Goal: Task Accomplishment & Management: Use online tool/utility

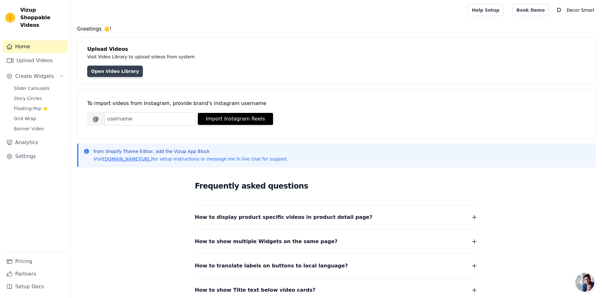
click at [115, 74] on link "Open Video Library" at bounding box center [115, 71] width 56 height 11
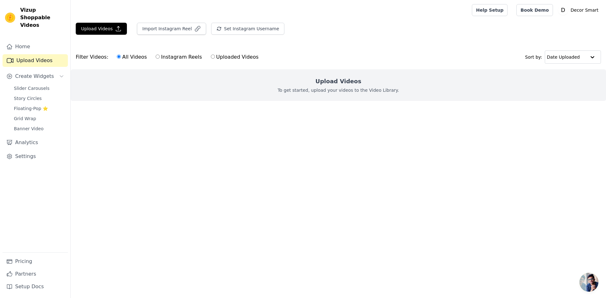
click at [156, 57] on input "Instagram Reels" at bounding box center [158, 57] width 4 height 4
radio input "true"
click at [120, 60] on label "All Videos" at bounding box center [132, 57] width 31 height 8
click at [120, 59] on input "All Videos" at bounding box center [119, 57] width 4 height 4
radio input "true"
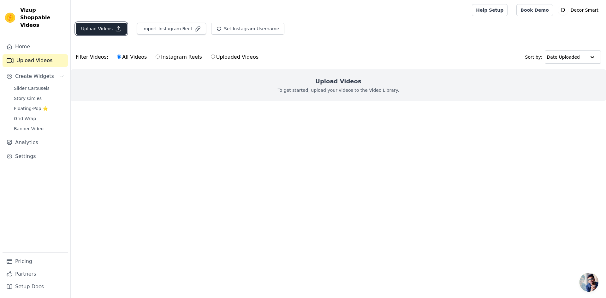
click at [116, 29] on icon "button" at bounding box center [118, 29] width 6 height 6
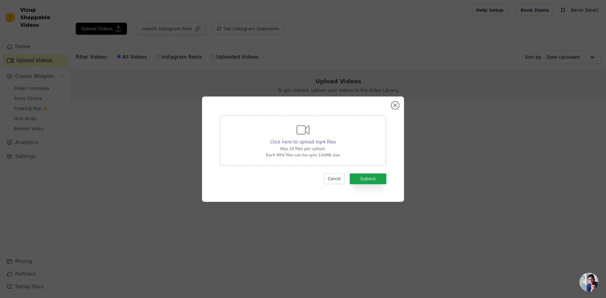
click at [318, 140] on span "Click here to upload mp4 files" at bounding box center [303, 142] width 66 height 5
click at [336, 139] on input "Click here to upload mp4 files Max 10 files per upload. Each MP4 files can be u…" at bounding box center [336, 139] width 0 height 0
click at [393, 106] on button "Close modal" at bounding box center [396, 106] width 8 height 8
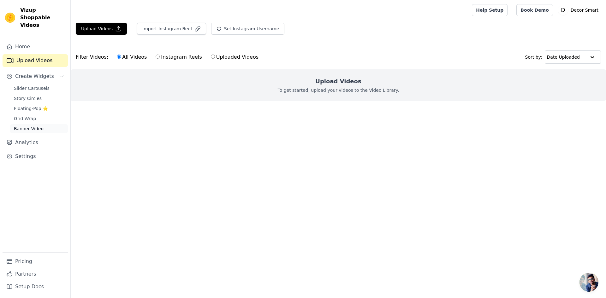
click at [39, 126] on span "Banner Video" at bounding box center [29, 129] width 30 height 6
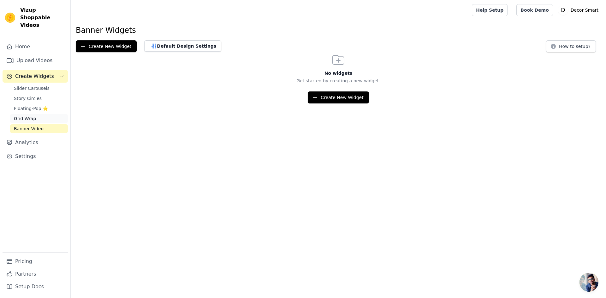
click at [32, 116] on span "Grid Wrap" at bounding box center [25, 119] width 22 height 6
click at [29, 95] on span "Story Circles" at bounding box center [28, 98] width 28 height 6
click at [41, 85] on span "Slider Carousels" at bounding box center [32, 88] width 36 height 6
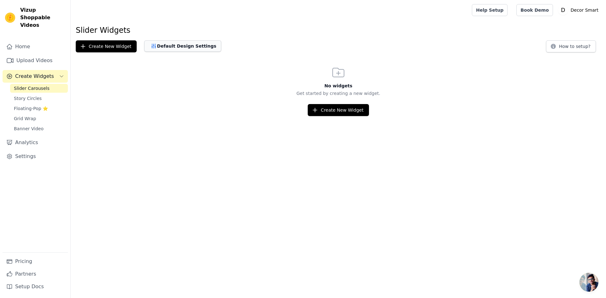
click at [162, 44] on button "Default Design Settings" at bounding box center [182, 45] width 77 height 11
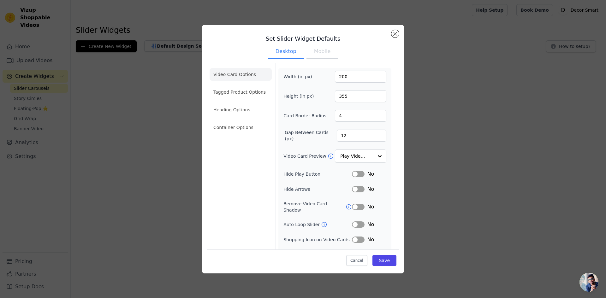
click at [217, 100] on ul "Video Card Options Tagged Product Options Heading Options Container Options" at bounding box center [241, 101] width 62 height 71
click at [225, 92] on li "Tagged Product Options" at bounding box center [241, 92] width 62 height 13
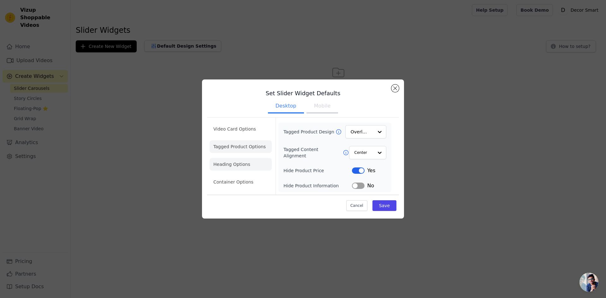
click at [243, 160] on li "Heading Options" at bounding box center [241, 164] width 62 height 13
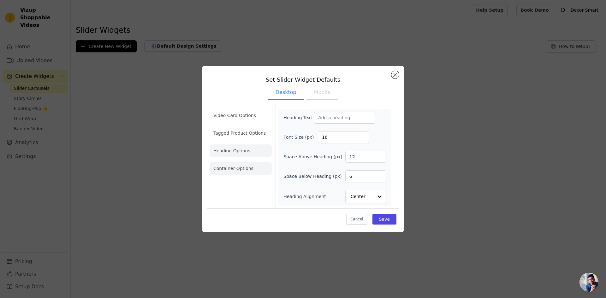
click at [244, 171] on li "Container Options" at bounding box center [241, 168] width 62 height 13
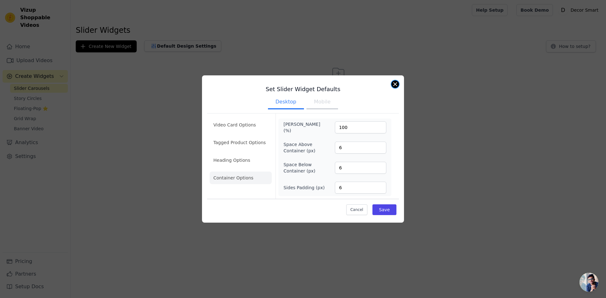
click at [397, 86] on button "Close modal" at bounding box center [396, 85] width 8 height 8
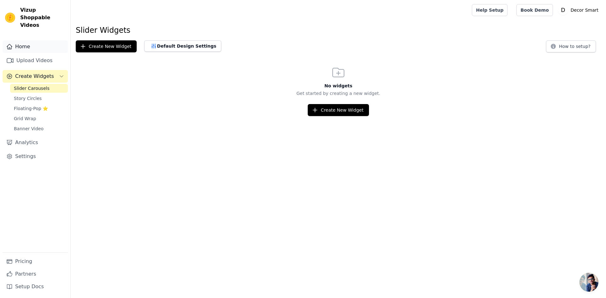
click at [26, 40] on link "Home" at bounding box center [35, 46] width 65 height 13
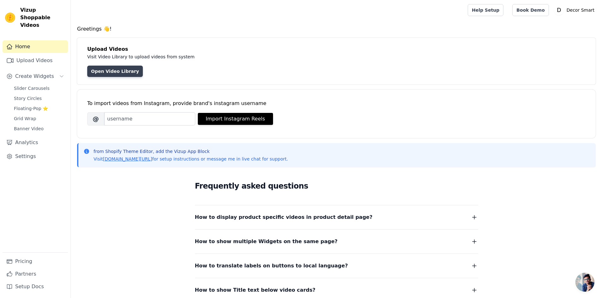
click at [105, 76] on link "Open Video Library" at bounding box center [115, 71] width 56 height 11
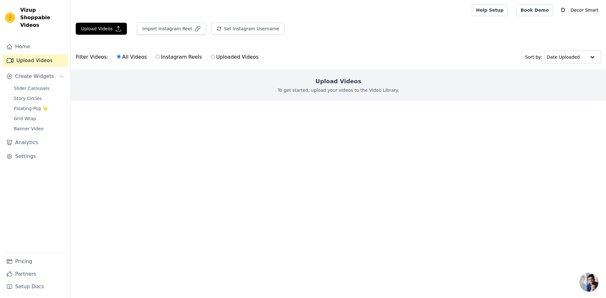
click at [172, 57] on label "Instagram Reels" at bounding box center [178, 57] width 47 height 8
click at [160, 57] on input "Instagram Reels" at bounding box center [158, 57] width 4 height 4
radio input "true"
click at [229, 30] on button "Set Instagram Username" at bounding box center [247, 29] width 73 height 12
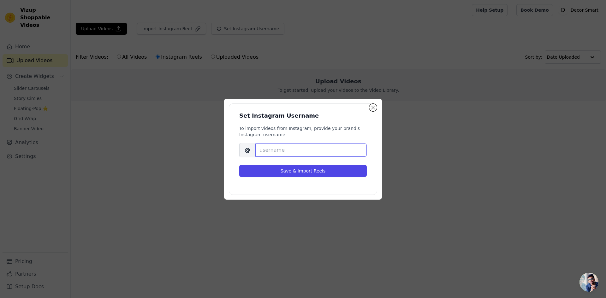
click at [278, 146] on input "Brand's Instagram Username" at bounding box center [311, 150] width 111 height 13
click at [374, 104] on button "Close modal" at bounding box center [374, 108] width 8 height 8
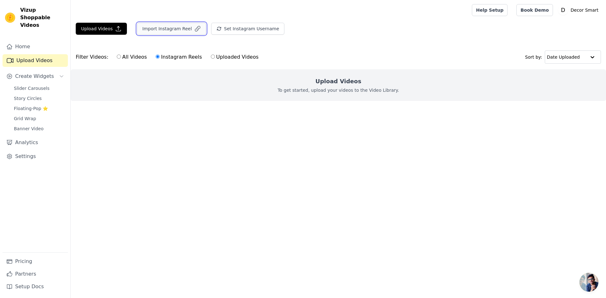
click at [183, 25] on button "Import Instagram Reel" at bounding box center [171, 29] width 69 height 12
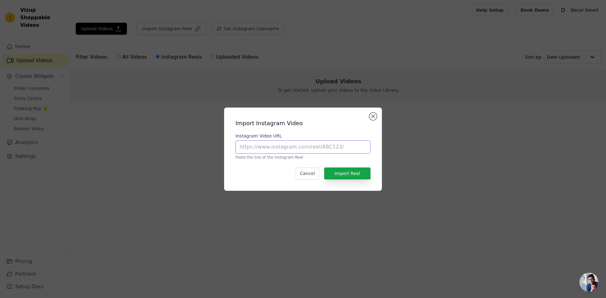
click at [287, 147] on input "Instagram Video URL" at bounding box center [303, 147] width 135 height 13
click at [372, 117] on button "Close modal" at bounding box center [374, 117] width 8 height 8
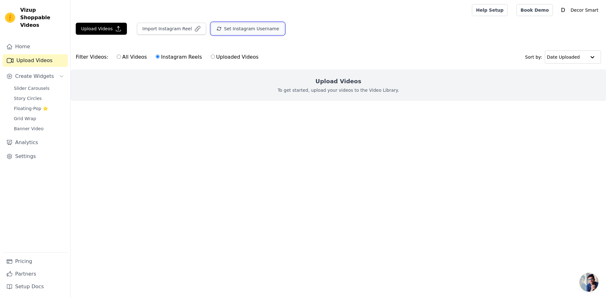
click at [219, 31] on button "Set Instagram Username" at bounding box center [247, 29] width 73 height 12
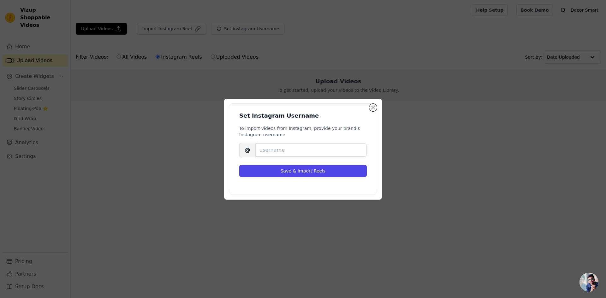
drag, startPoint x: 280, startPoint y: 142, endPoint x: 284, endPoint y: 151, distance: 9.5
click at [284, 150] on div "To import videos from Instagram, provide your brand's Instagram username Brand'…" at bounding box center [303, 141] width 128 height 32
click at [284, 151] on input "Brand's Instagram Username" at bounding box center [311, 150] width 111 height 13
paste input "_decor_smart"
type input "_decor_smart"
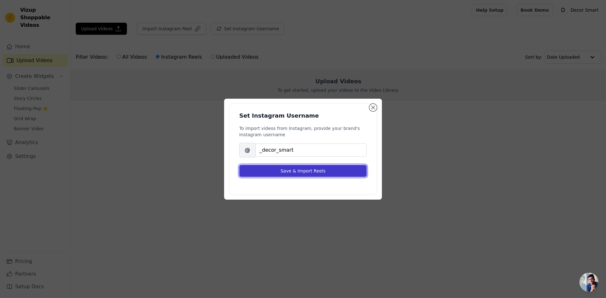
click at [260, 172] on button "Save & Import Reels" at bounding box center [303, 171] width 128 height 12
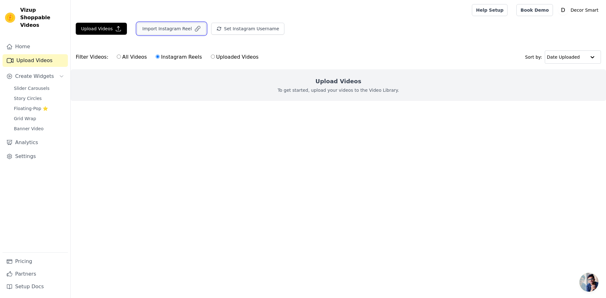
click at [178, 28] on button "Import Instagram Reel" at bounding box center [171, 29] width 69 height 12
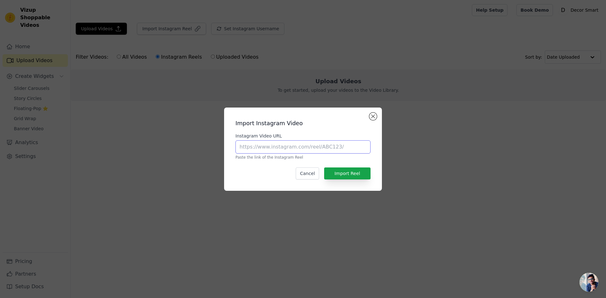
click at [338, 145] on input "Instagram Video URL" at bounding box center [303, 147] width 135 height 13
click at [276, 29] on div "Import Instagram Video Instagram Video URL Paste the link of the Instagram Reel…" at bounding box center [303, 149] width 606 height 298
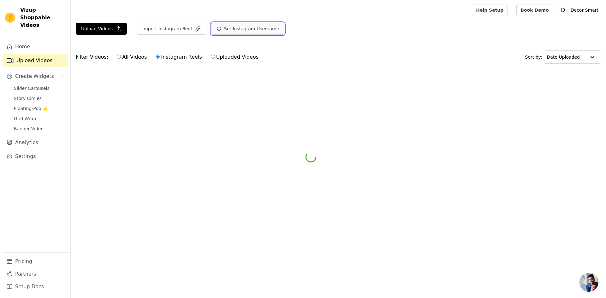
click at [260, 29] on button "Set Instagram Username" at bounding box center [247, 29] width 73 height 12
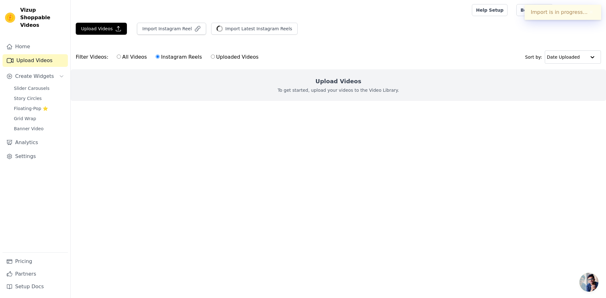
drag, startPoint x: 227, startPoint y: 56, endPoint x: 223, endPoint y: 59, distance: 5.2
click at [227, 56] on label "Uploaded Videos" at bounding box center [235, 57] width 48 height 8
click at [215, 56] on input "Uploaded Videos" at bounding box center [213, 57] width 4 height 4
radio input "true"
click at [184, 30] on button "Import Instagram Reel" at bounding box center [171, 29] width 69 height 12
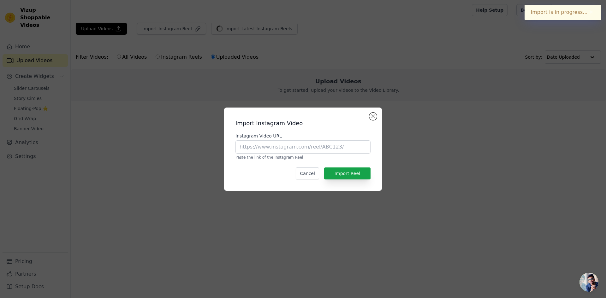
click at [237, 27] on div "Import Instagram Video Instagram Video URL Paste the link of the Instagram Reel…" at bounding box center [303, 149] width 606 height 298
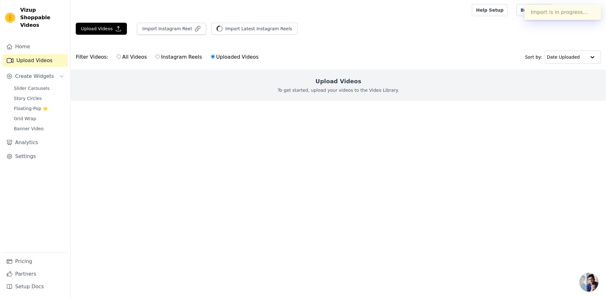
click at [174, 56] on label "Instagram Reels" at bounding box center [178, 57] width 47 height 8
click at [160, 56] on input "Instagram Reels" at bounding box center [158, 57] width 4 height 4
radio input "true"
click at [226, 56] on label "Uploaded Videos" at bounding box center [235, 57] width 48 height 8
click at [215, 56] on input "Uploaded Videos" at bounding box center [213, 57] width 4 height 4
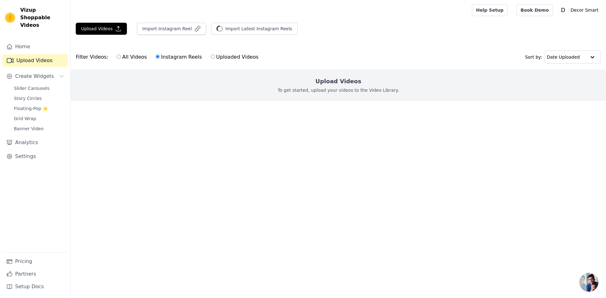
radio input "true"
drag, startPoint x: 226, startPoint y: 56, endPoint x: 196, endPoint y: 59, distance: 29.8
click at [197, 59] on div "All Videos Instagram Reels Uploaded Videos" at bounding box center [187, 57] width 149 height 15
click at [129, 58] on label "All Videos" at bounding box center [132, 57] width 31 height 8
click at [121, 58] on input "All Videos" at bounding box center [119, 57] width 4 height 4
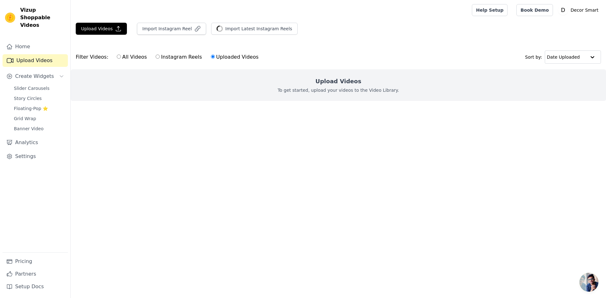
radio input "true"
click at [183, 30] on button "Import Instagram Reel" at bounding box center [171, 29] width 69 height 12
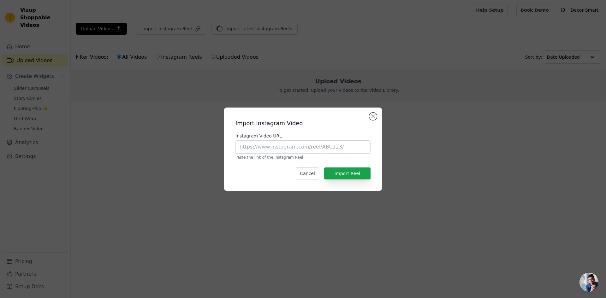
click at [340, 154] on div "Instagram Video URL Paste the link of the Instagram Reel" at bounding box center [303, 146] width 135 height 27
click at [373, 113] on button "Close modal" at bounding box center [374, 117] width 8 height 8
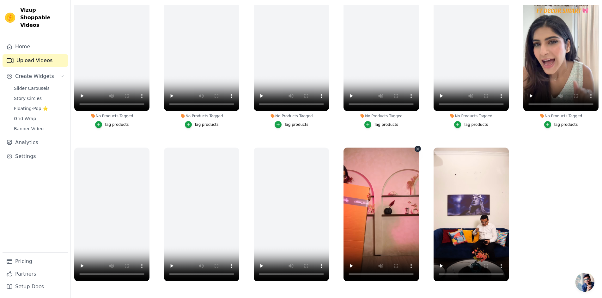
scroll to position [64, 0]
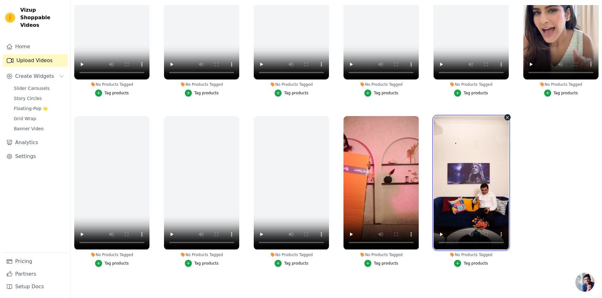
click at [462, 182] on video at bounding box center [470, 183] width 75 height 134
click at [462, 262] on button "Tag products" at bounding box center [471, 263] width 34 height 7
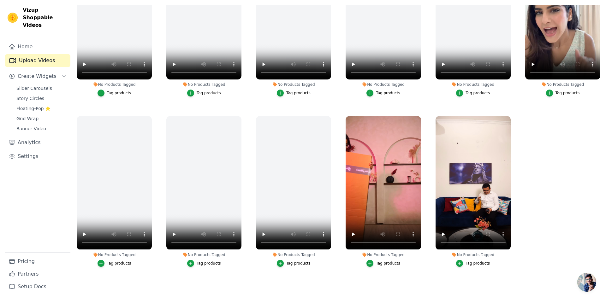
scroll to position [0, 0]
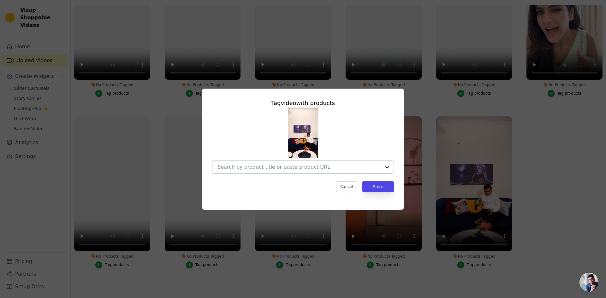
click at [334, 170] on input "No Products Tagged Tag video with products Cancel Save Tag products" at bounding box center [300, 167] width 164 height 6
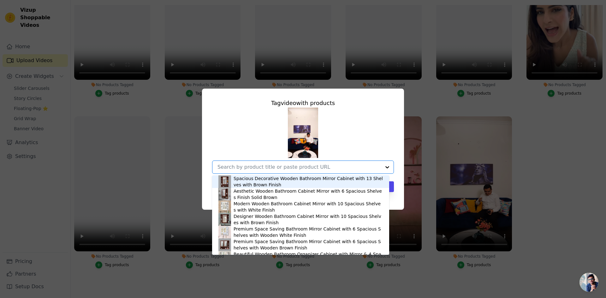
scroll to position [124, 0]
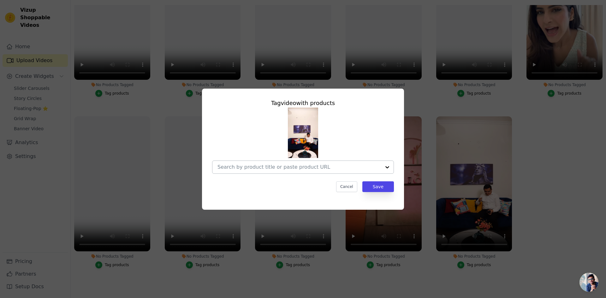
click at [281, 167] on input "No Products Tagged Tag video with products Cancel Save Tag products" at bounding box center [300, 167] width 164 height 6
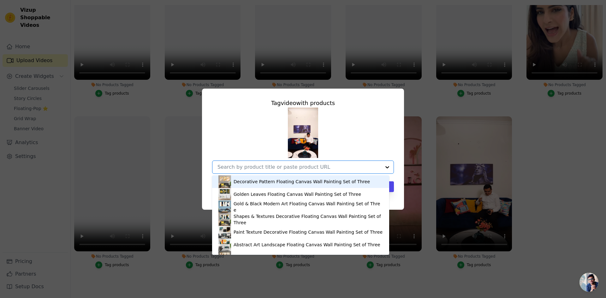
paste input "https://www.decorsmart.in/products/lord-shiva-with-moon-on-the-head-wall-painti…"
type input "https://www.decorsmart.in/products/lord-shiva-with-moon-on-the-head-wall-painti…"
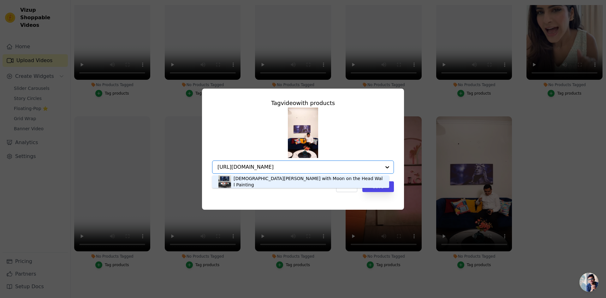
click at [268, 182] on div "[DEMOGRAPHIC_DATA][PERSON_NAME] with Moon on the Head Wall Painting" at bounding box center [308, 182] width 149 height 13
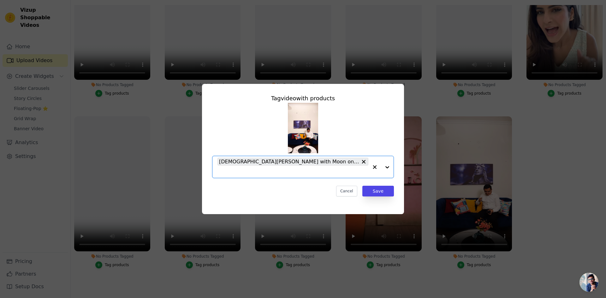
scroll to position [0, 0]
click at [386, 186] on button "Save" at bounding box center [379, 191] width 32 height 11
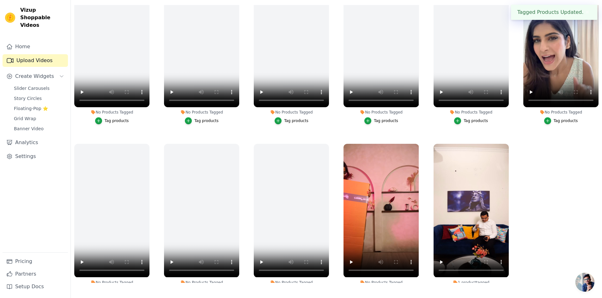
scroll to position [64, 0]
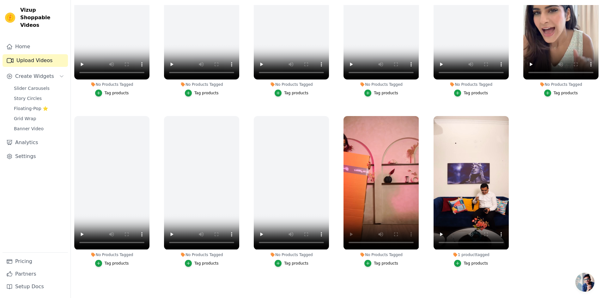
click at [374, 261] on div "Tag products" at bounding box center [386, 263] width 24 height 5
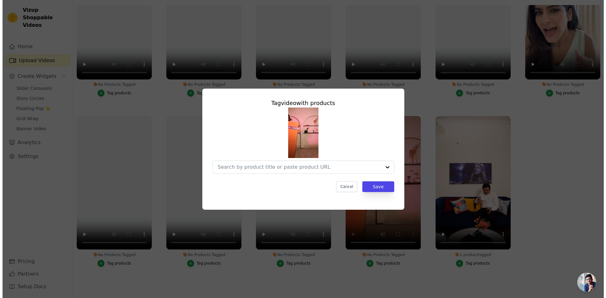
scroll to position [0, 0]
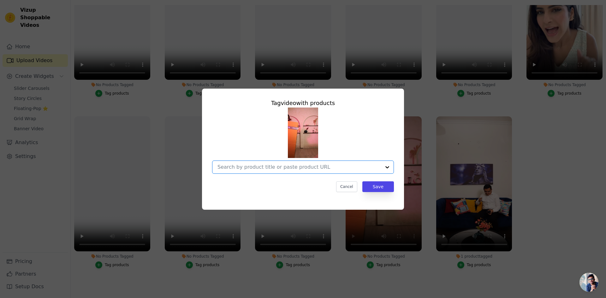
click at [288, 165] on input "No Products Tagged Tag video with products Option undefined, selected. Select i…" at bounding box center [300, 167] width 164 height 6
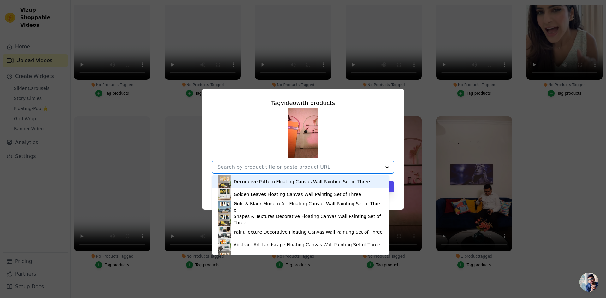
paste input "https://www.decorsmart.in/products/divine-luster-radha-krishna-canvas-wall-pain…"
type input "https://www.decorsmart.in/products/divine-luster-radha-krishna-canvas-wall-pain…"
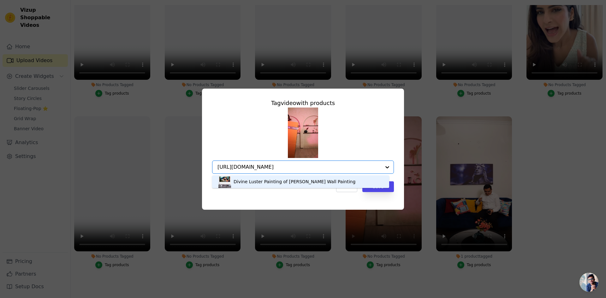
click at [323, 181] on div "Divine Luster Painting of [PERSON_NAME] Wall Painting" at bounding box center [295, 182] width 122 height 6
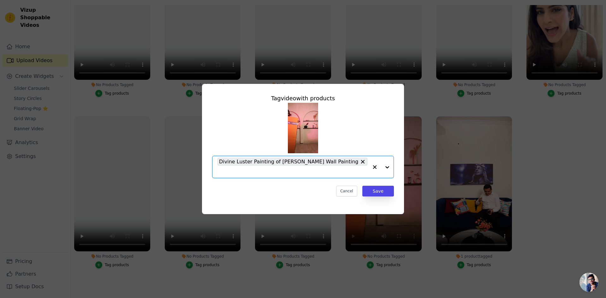
scroll to position [0, 0]
click at [379, 192] on button "Save" at bounding box center [379, 191] width 32 height 11
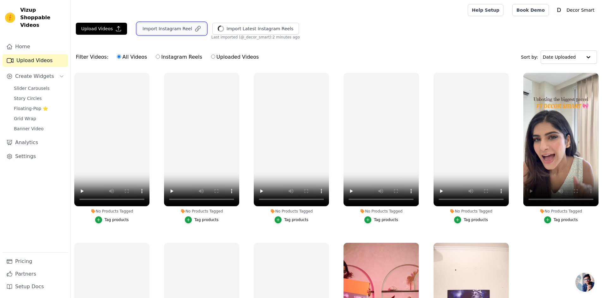
click at [175, 28] on button "Import Instagram Reel" at bounding box center [171, 29] width 69 height 12
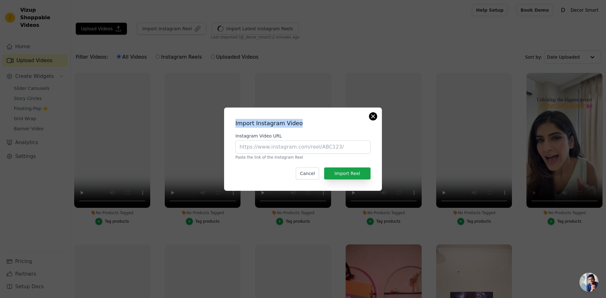
click at [370, 117] on div "Import Instagram Video Instagram Video URL Paste the link of the Instagram Reel…" at bounding box center [303, 149] width 158 height 83
click at [371, 119] on button "Close modal" at bounding box center [374, 117] width 8 height 8
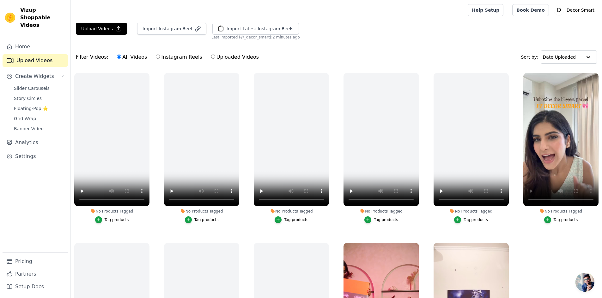
click at [548, 222] on button "Tag products" at bounding box center [561, 220] width 34 height 7
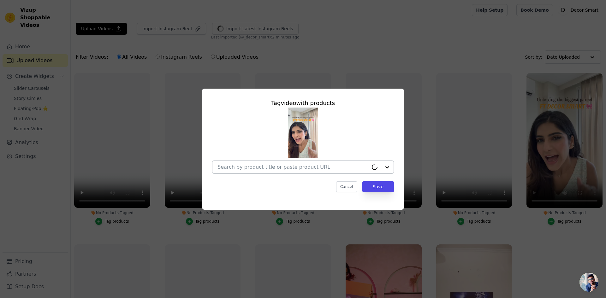
click at [364, 172] on div at bounding box center [293, 167] width 151 height 13
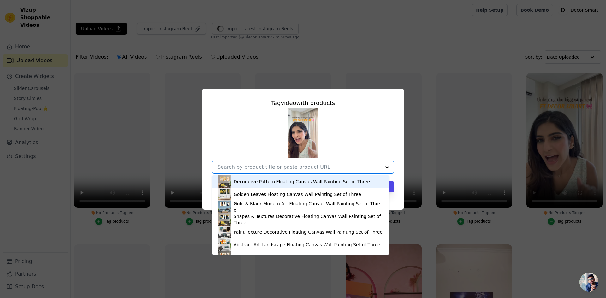
paste input "https://www.decorsmart.in/products/lady-in-orange-hat-wall-decor"
type input "https://www.decorsmart.in/products/lady-in-orange-hat-wall-decor"
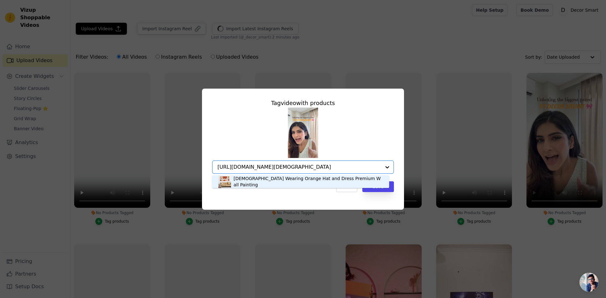
click at [332, 178] on div "[DEMOGRAPHIC_DATA] Wearing Orange Hat and Dress Premium Wall Painting" at bounding box center [301, 182] width 165 height 13
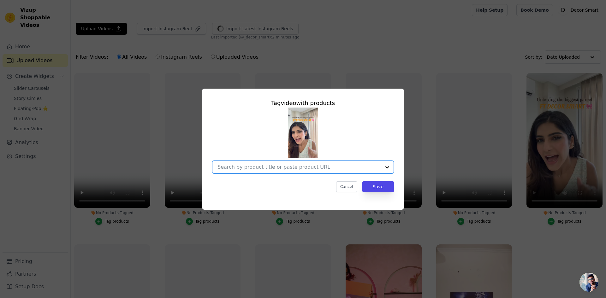
click at [334, 170] on input "No Products Tagged Tag video with products Option undefined, selected. Select i…" at bounding box center [300, 167] width 164 height 6
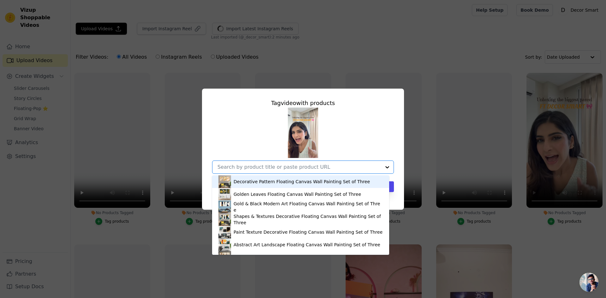
paste input "https://www.decorsmart.in/products/lady-in-orange-hat-wall-decor"
type input "https://www.decorsmart.in/products/lady-in-orange-hat-wall-decor"
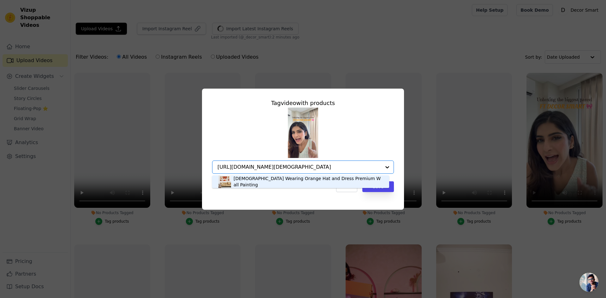
click at [321, 180] on div "[DEMOGRAPHIC_DATA] Wearing Orange Hat and Dress Premium Wall Painting" at bounding box center [308, 182] width 149 height 13
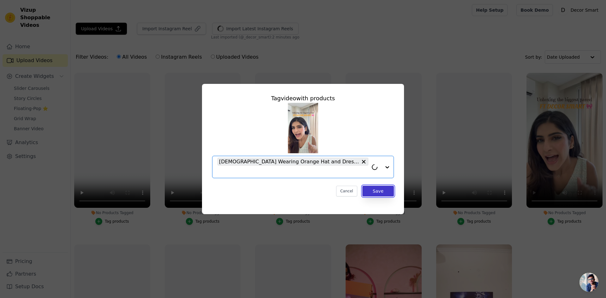
click at [386, 189] on button "Save" at bounding box center [379, 191] width 32 height 11
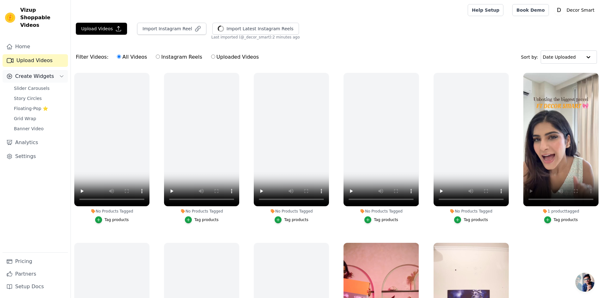
click at [22, 73] on span "Create Widgets" at bounding box center [34, 77] width 39 height 8
click at [34, 73] on span "Create Widgets" at bounding box center [34, 77] width 39 height 8
click at [34, 85] on span "Slider Carousels" at bounding box center [32, 88] width 36 height 6
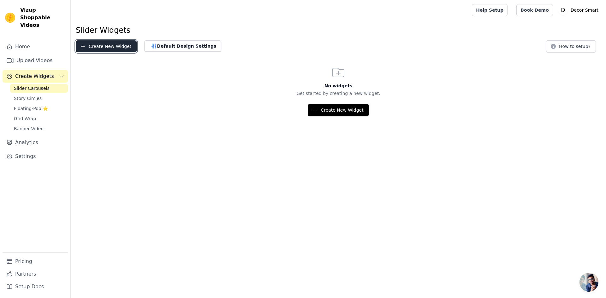
click at [120, 49] on button "Create New Widget" at bounding box center [106, 46] width 61 height 12
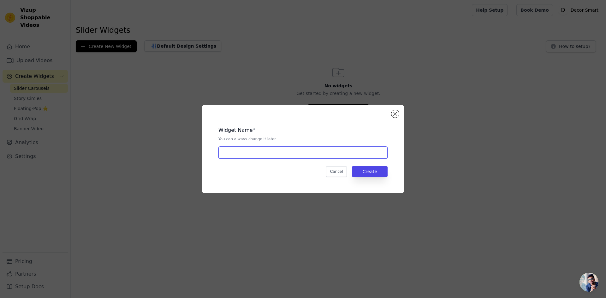
click at [367, 152] on input "text" at bounding box center [303, 153] width 169 height 12
click at [396, 112] on button "Close modal" at bounding box center [396, 114] width 8 height 8
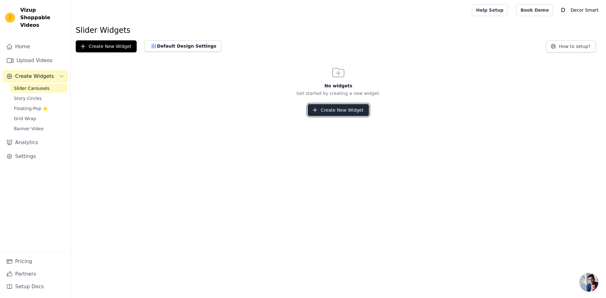
click at [345, 110] on button "Create New Widget" at bounding box center [338, 110] width 61 height 12
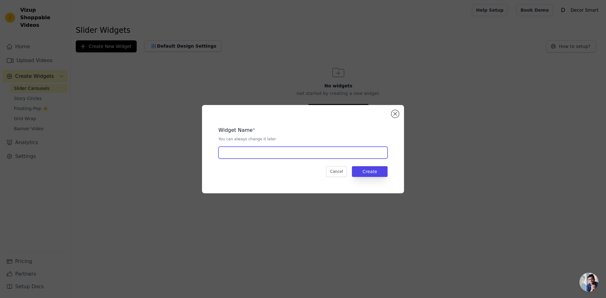
click at [298, 151] on input "text" at bounding box center [303, 153] width 169 height 12
click at [380, 170] on button "Create" at bounding box center [370, 171] width 36 height 11
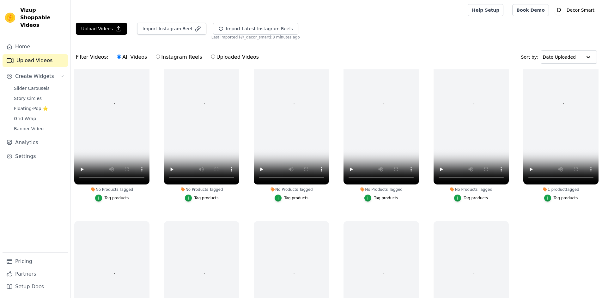
scroll to position [64, 0]
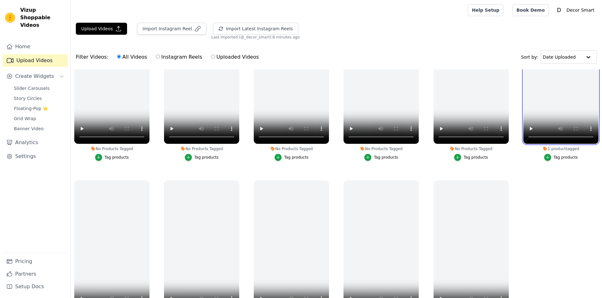
click at [560, 99] on video at bounding box center [560, 77] width 75 height 134
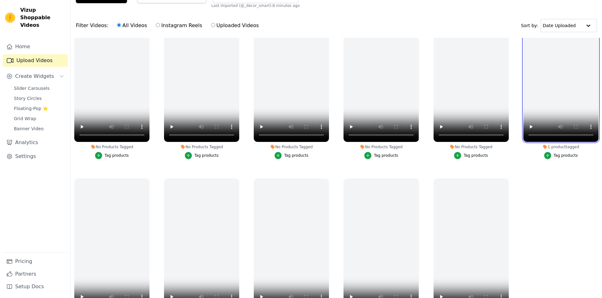
scroll to position [0, 0]
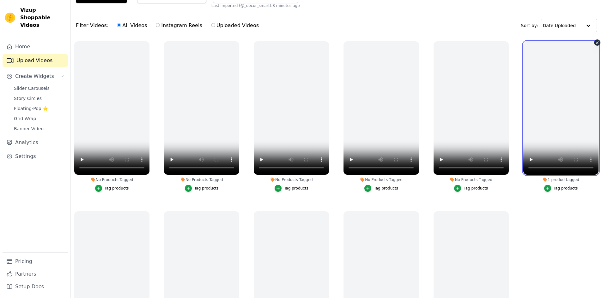
click at [557, 124] on video at bounding box center [560, 108] width 75 height 134
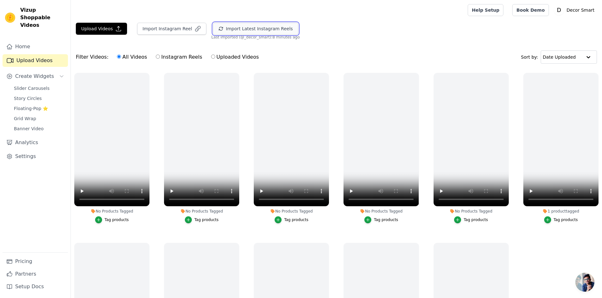
click at [239, 29] on button "Import Latest Instagram Reels" at bounding box center [255, 29] width 85 height 12
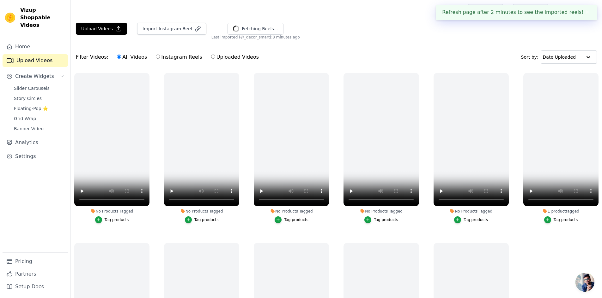
click at [588, 12] on button "✖" at bounding box center [586, 13] width 7 height 8
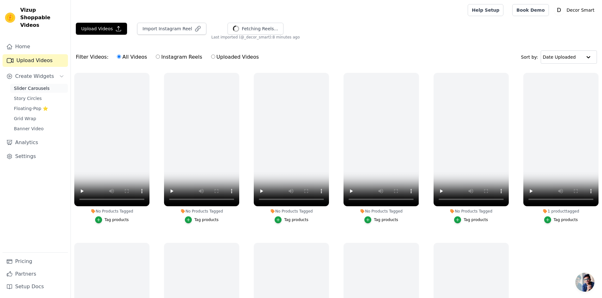
click at [26, 85] on span "Slider Carousels" at bounding box center [32, 88] width 36 height 6
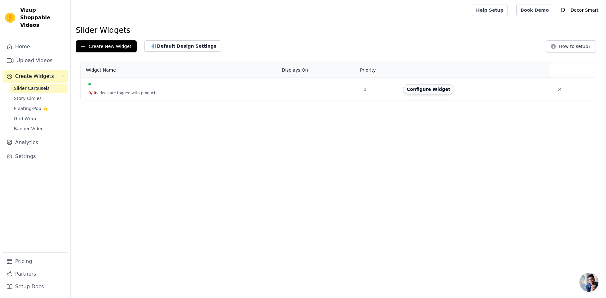
click at [424, 89] on button "Configure Widget" at bounding box center [428, 89] width 51 height 10
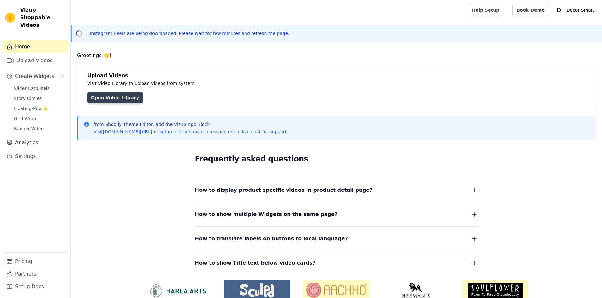
click at [106, 96] on link "Open Video Library" at bounding box center [115, 97] width 56 height 11
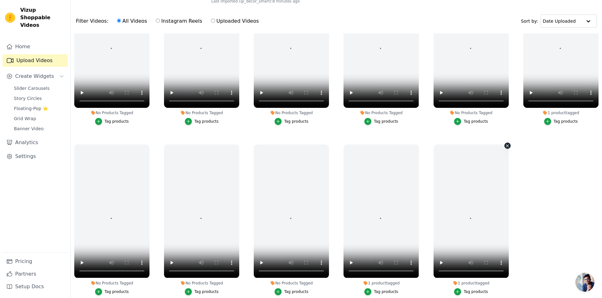
scroll to position [63, 0]
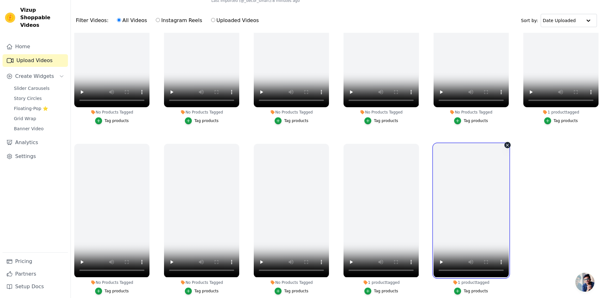
click at [478, 169] on video at bounding box center [470, 211] width 75 height 134
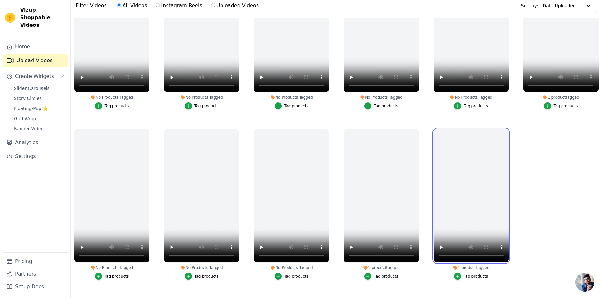
scroll to position [91, 0]
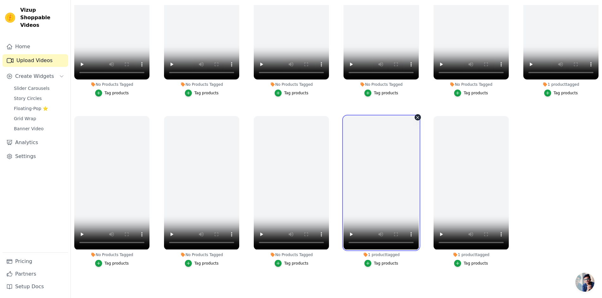
click at [402, 181] on video at bounding box center [380, 183] width 75 height 134
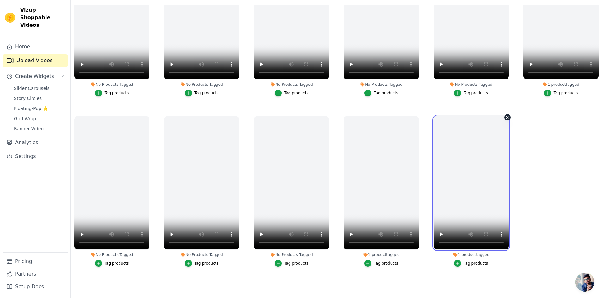
click at [452, 173] on video at bounding box center [470, 183] width 75 height 134
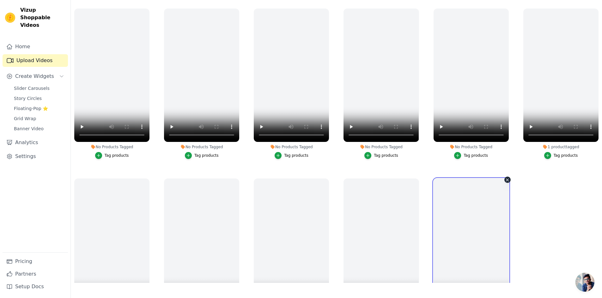
scroll to position [0, 0]
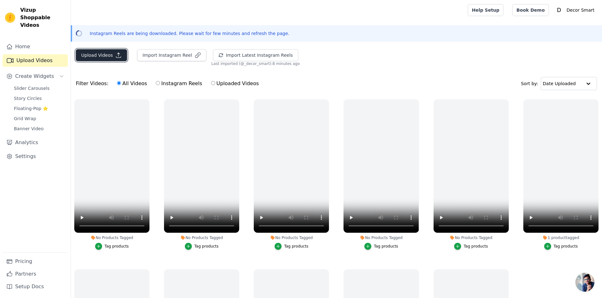
click at [92, 52] on button "Upload Videos" at bounding box center [101, 55] width 51 height 12
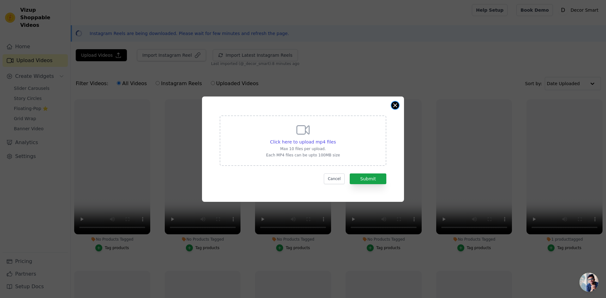
click at [395, 106] on button "Close modal" at bounding box center [396, 106] width 8 height 8
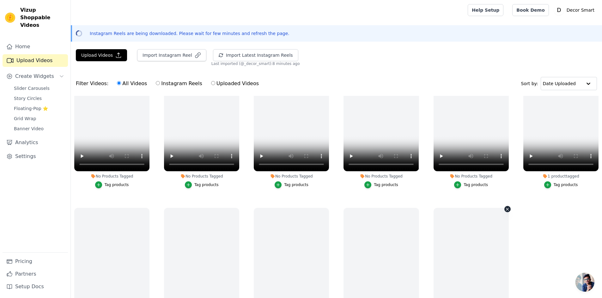
scroll to position [64, 0]
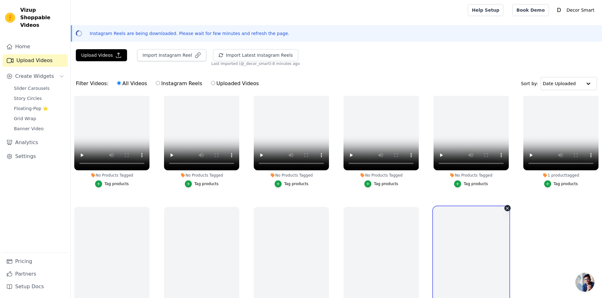
click at [482, 217] on video at bounding box center [470, 274] width 75 height 134
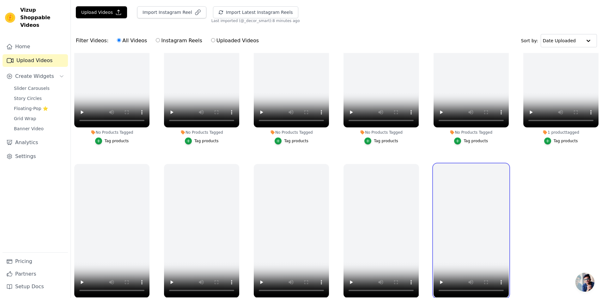
scroll to position [91, 0]
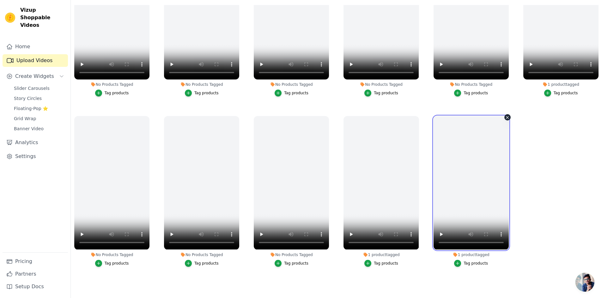
click at [451, 223] on video at bounding box center [470, 183] width 75 height 134
click at [485, 184] on video at bounding box center [470, 183] width 75 height 134
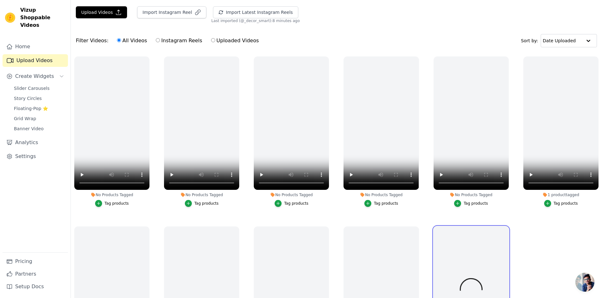
scroll to position [0, 0]
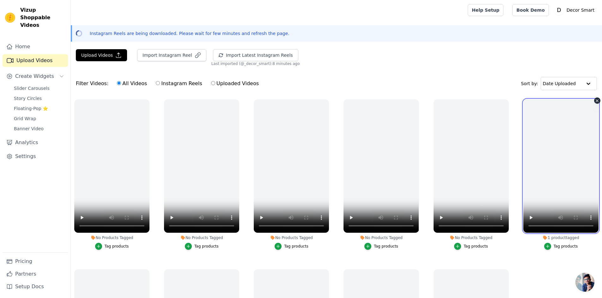
click at [554, 152] on video at bounding box center [560, 166] width 75 height 134
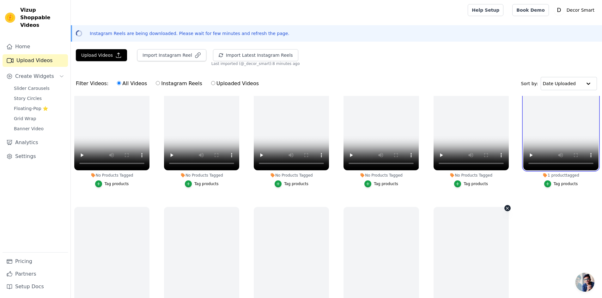
scroll to position [64, 0]
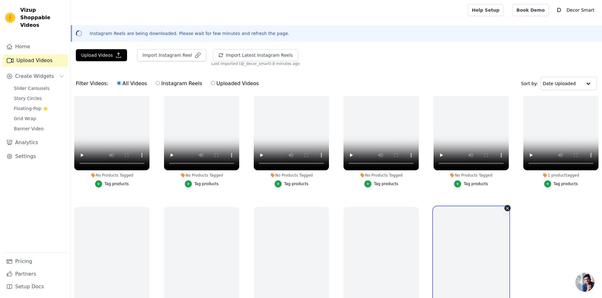
click at [484, 247] on video at bounding box center [470, 274] width 75 height 134
click at [539, 11] on link "Book Demo" at bounding box center [530, 10] width 36 height 12
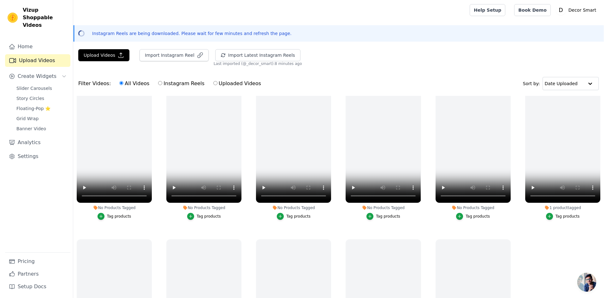
scroll to position [0, 0]
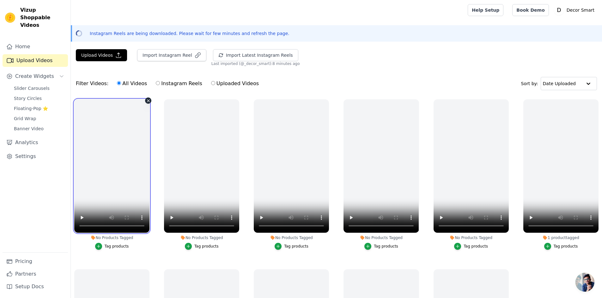
click at [123, 158] on video at bounding box center [111, 166] width 75 height 134
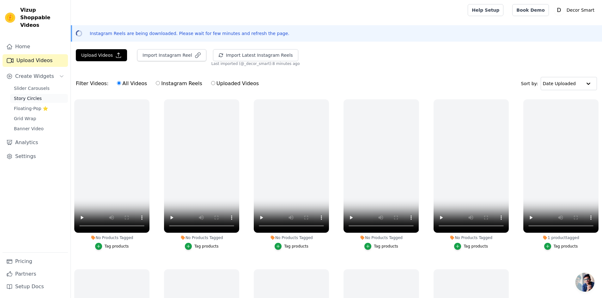
click at [24, 95] on span "Story Circles" at bounding box center [28, 98] width 28 height 6
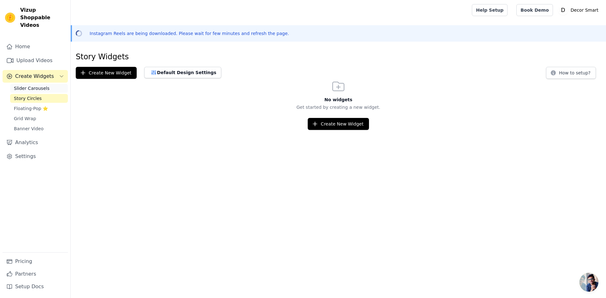
click at [29, 85] on span "Slider Carousels" at bounding box center [32, 88] width 36 height 6
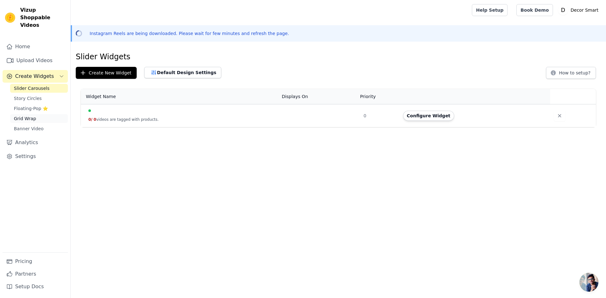
click at [28, 114] on link "Grid Wrap" at bounding box center [39, 118] width 58 height 9
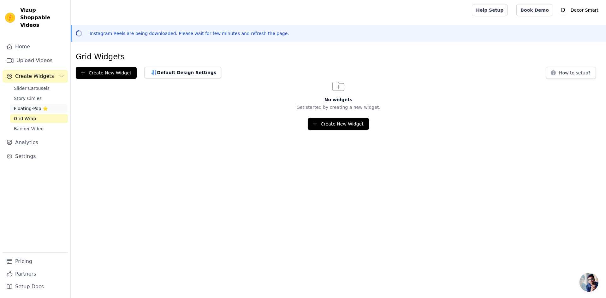
click at [26, 105] on span "Floating-Pop ⭐" at bounding box center [31, 108] width 34 height 6
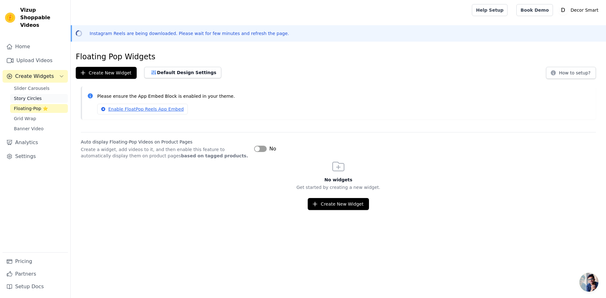
click at [28, 95] on span "Story Circles" at bounding box center [28, 98] width 28 height 6
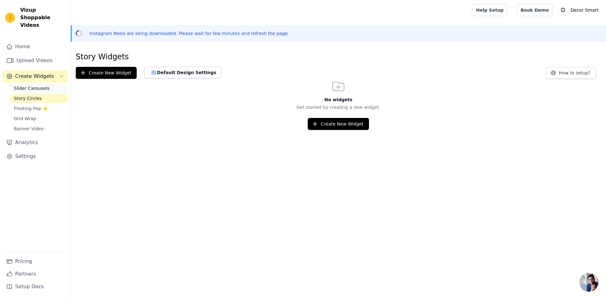
click at [37, 85] on span "Slider Carousels" at bounding box center [32, 88] width 36 height 6
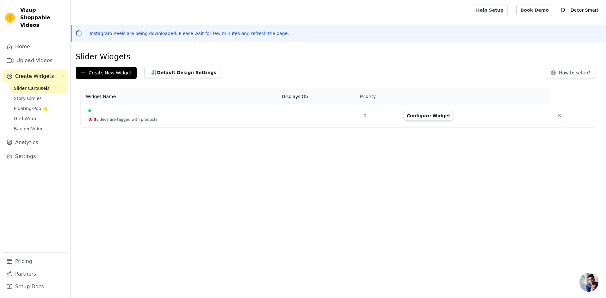
click at [130, 115] on td "0 / 0 videos are tagged with products." at bounding box center [179, 116] width 197 height 23
click at [439, 113] on button "Configure Widget" at bounding box center [428, 116] width 51 height 10
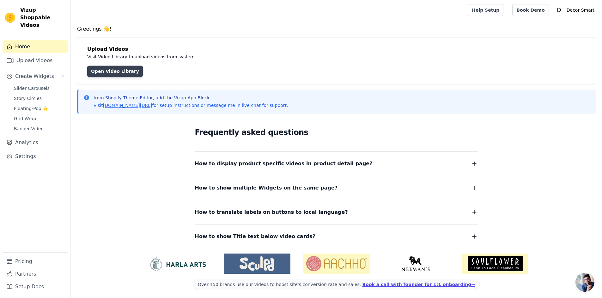
click at [96, 72] on link "Open Video Library" at bounding box center [115, 71] width 56 height 11
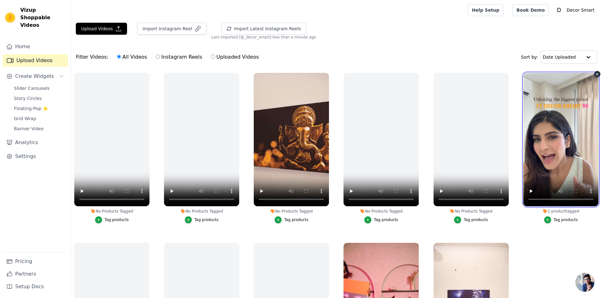
click at [575, 97] on video at bounding box center [560, 140] width 75 height 134
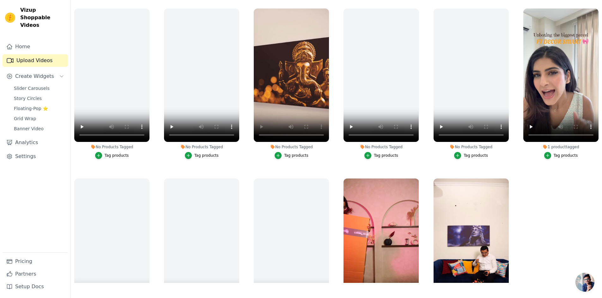
click at [287, 155] on div "Tag products" at bounding box center [296, 155] width 24 height 5
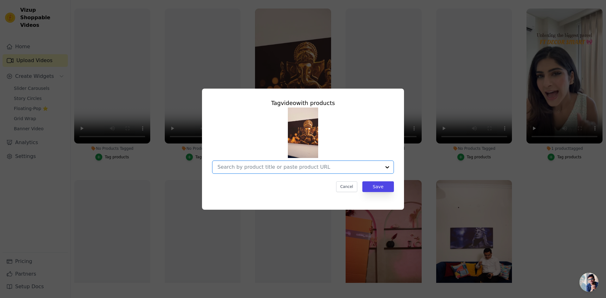
click at [281, 164] on input "No Products Tagged Tag video with products Option undefined, selected. Select i…" at bounding box center [300, 167] width 164 height 6
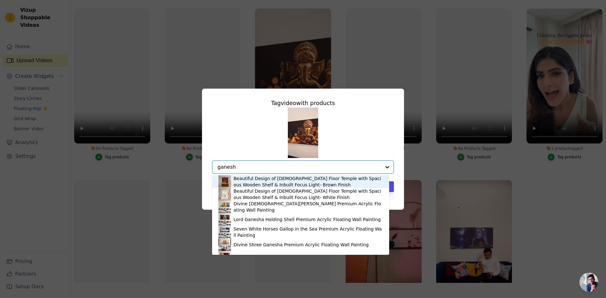
type input "[DEMOGRAPHIC_DATA]"
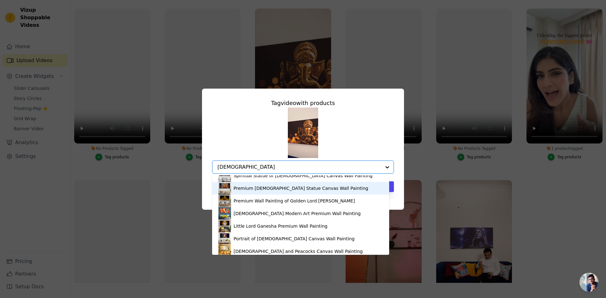
scroll to position [95, 0]
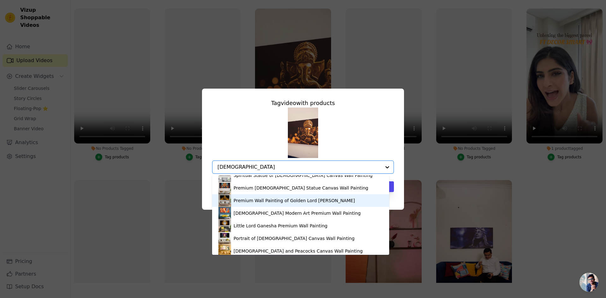
click at [246, 199] on div "Premium Wall Painting of Golden Lord [PERSON_NAME]" at bounding box center [295, 201] width 122 height 6
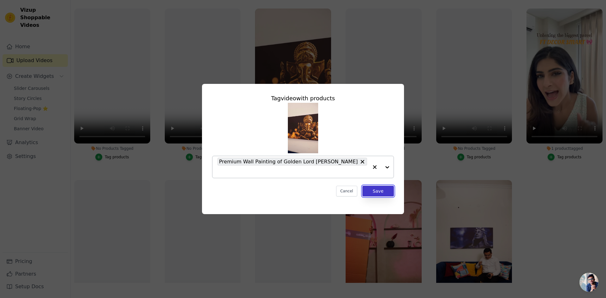
click at [378, 189] on button "Save" at bounding box center [379, 191] width 32 height 11
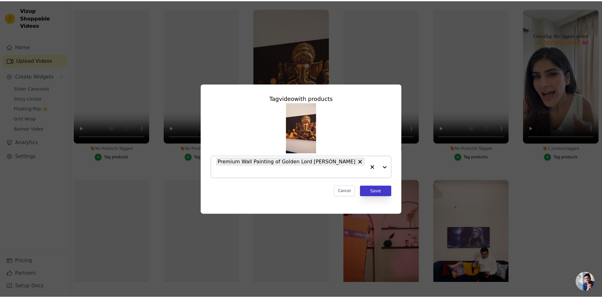
scroll to position [64, 0]
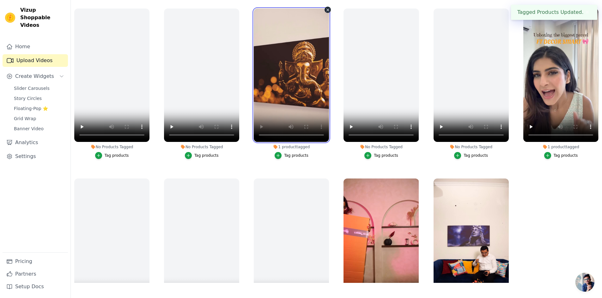
click at [271, 92] on video at bounding box center [291, 76] width 75 height 134
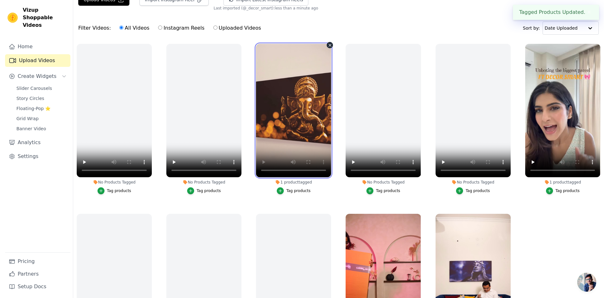
scroll to position [0, 0]
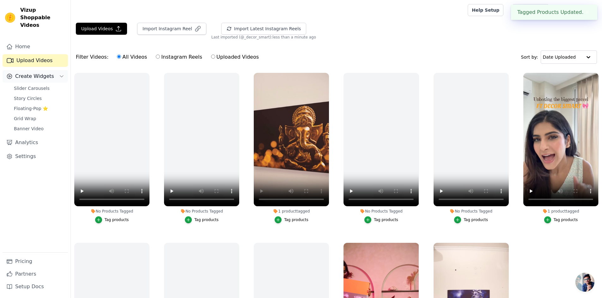
click at [32, 73] on span "Create Widgets" at bounding box center [34, 77] width 39 height 8
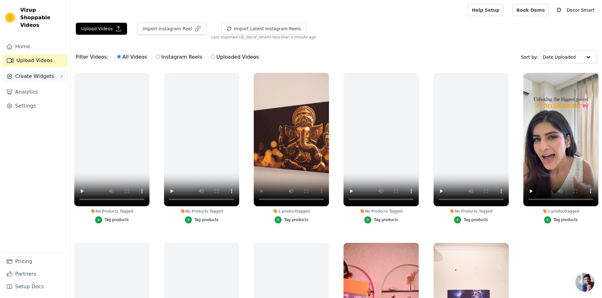
click at [33, 73] on span "Create Widgets" at bounding box center [34, 77] width 39 height 8
click at [33, 85] on span "Slider Carousels" at bounding box center [32, 88] width 36 height 6
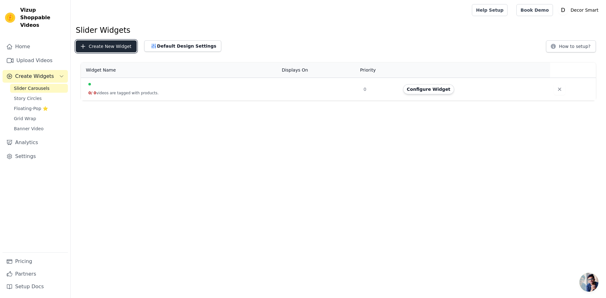
click at [98, 42] on button "Create New Widget" at bounding box center [106, 46] width 61 height 12
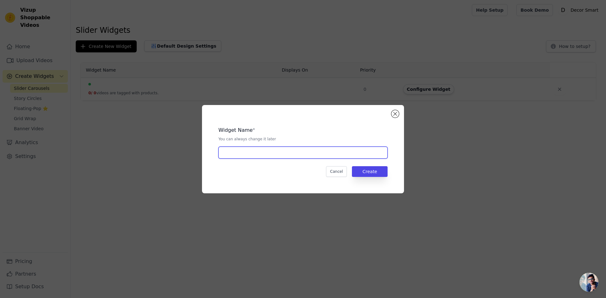
click at [330, 157] on input "text" at bounding box center [303, 153] width 169 height 12
click at [370, 171] on button "Create" at bounding box center [370, 171] width 36 height 11
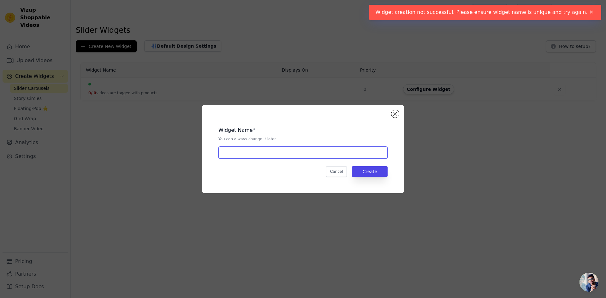
click at [312, 148] on input "text" at bounding box center [303, 153] width 169 height 12
type input "fgfgfg"
click at [369, 172] on button "Create" at bounding box center [370, 171] width 36 height 11
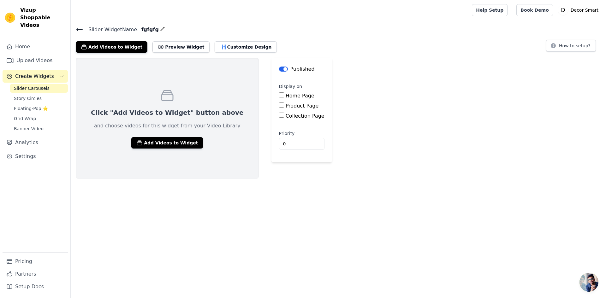
click at [279, 97] on input "Home Page" at bounding box center [281, 95] width 5 height 5
checkbox input "true"
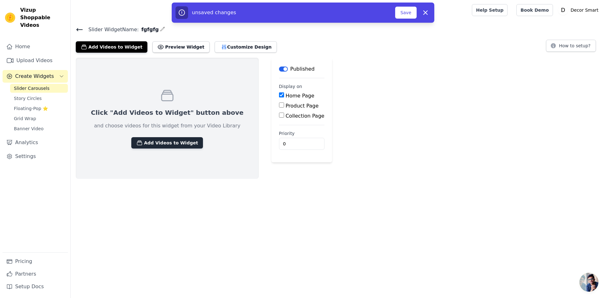
click at [160, 143] on button "Add Videos to Widget" at bounding box center [167, 142] width 72 height 11
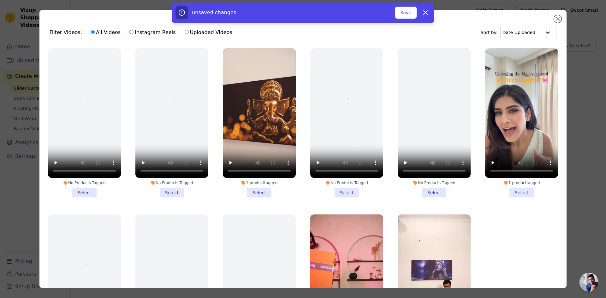
click at [255, 190] on li "1 product tagged Select" at bounding box center [259, 122] width 73 height 149
click at [0, 0] on input "1 product tagged Select" at bounding box center [0, 0] width 0 height 0
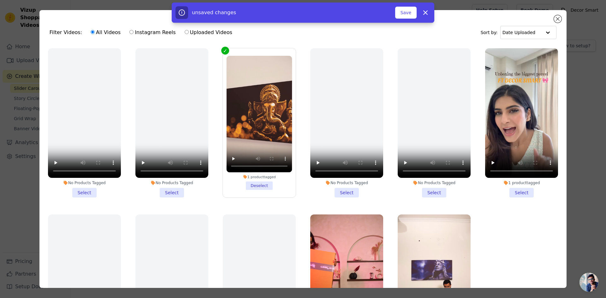
click at [517, 191] on li "1 product tagged Select" at bounding box center [521, 122] width 73 height 149
click at [0, 0] on input "1 product tagged Select" at bounding box center [0, 0] width 0 height 0
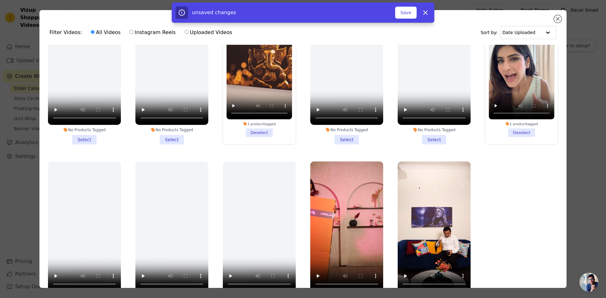
scroll to position [55, 0]
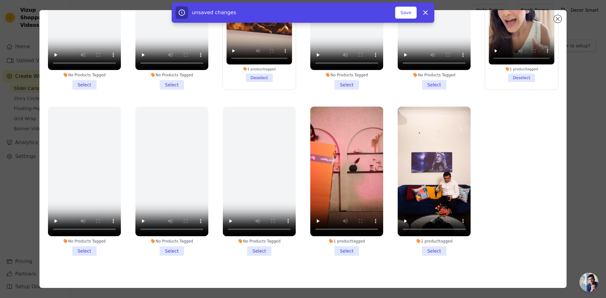
click at [344, 245] on li "1 product tagged Select" at bounding box center [346, 181] width 73 height 149
click at [0, 0] on input "1 product tagged Select" at bounding box center [0, 0] width 0 height 0
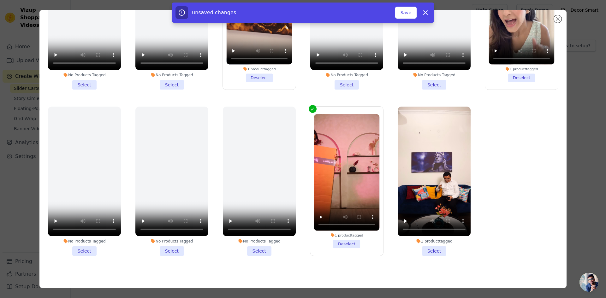
click at [426, 247] on li "1 product tagged Select" at bounding box center [434, 181] width 73 height 149
click at [0, 0] on input "1 product tagged Select" at bounding box center [0, 0] width 0 height 0
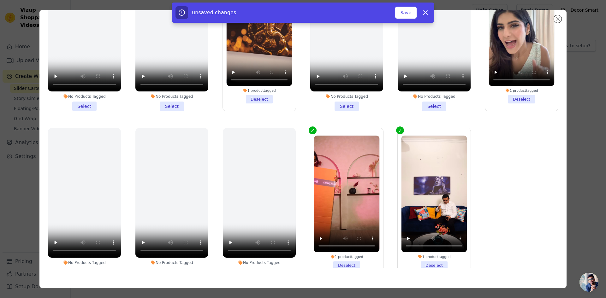
scroll to position [53, 0]
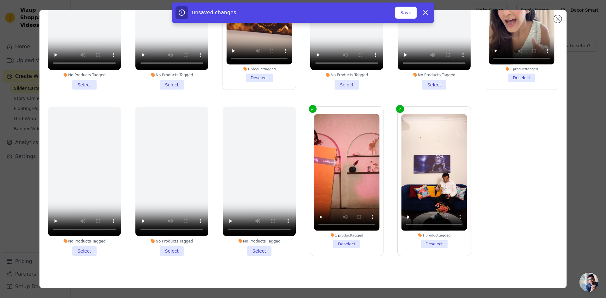
click at [173, 245] on li "No Products Tagged Select" at bounding box center [171, 181] width 73 height 149
click at [0, 0] on input "No Products Tagged Select" at bounding box center [0, 0] width 0 height 0
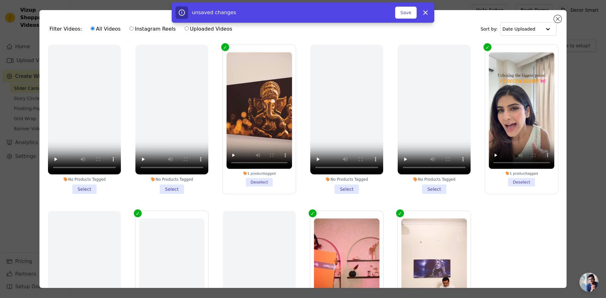
scroll to position [0, 0]
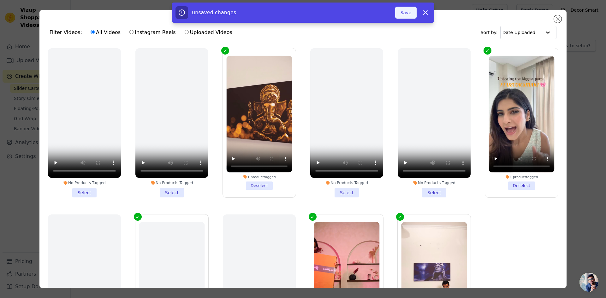
click at [412, 13] on button "Save" at bounding box center [405, 13] width 21 height 12
click at [424, 15] on icon at bounding box center [426, 13] width 8 height 8
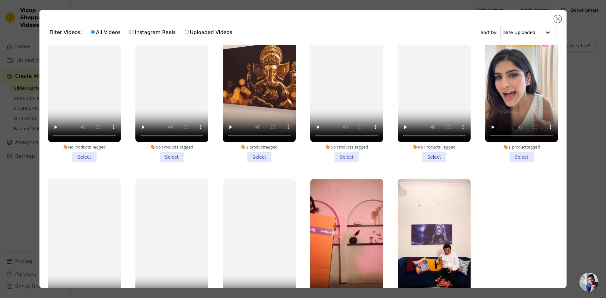
scroll to position [53, 0]
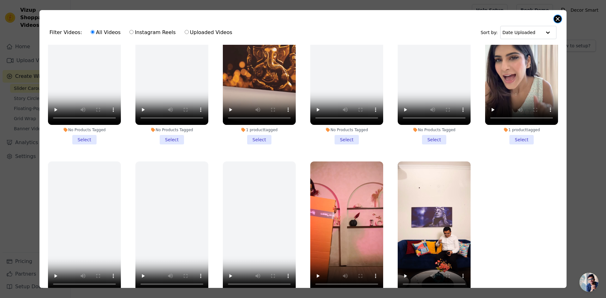
click at [555, 18] on button "Close modal" at bounding box center [558, 19] width 8 height 8
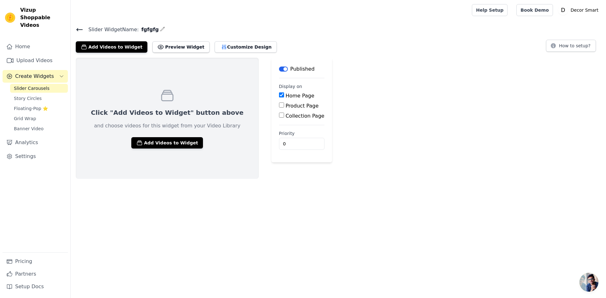
click at [167, 149] on div "Click "Add Videos to Widget" button above and choose videos for this widget fro…" at bounding box center [167, 118] width 183 height 121
click at [171, 145] on button "Add Videos to Widget" at bounding box center [167, 142] width 72 height 11
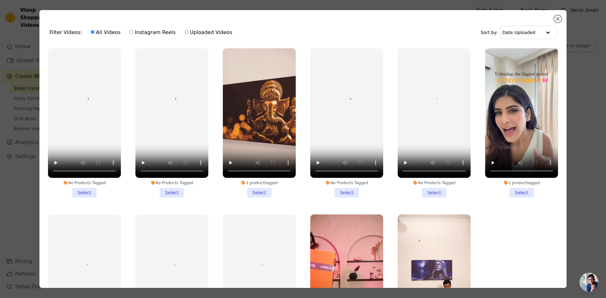
click at [254, 191] on li "1 product tagged Select" at bounding box center [259, 122] width 73 height 149
click at [0, 0] on input "1 product tagged Select" at bounding box center [0, 0] width 0 height 0
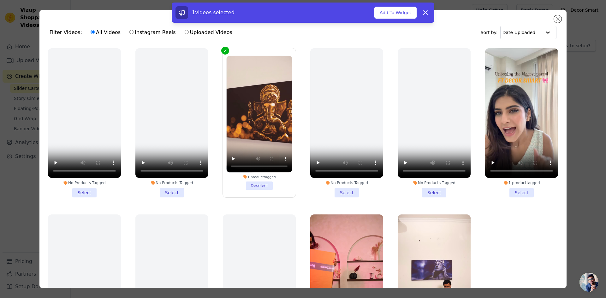
click at [513, 192] on li "1 product tagged Select" at bounding box center [521, 122] width 73 height 149
click at [0, 0] on input "1 product tagged Select" at bounding box center [0, 0] width 0 height 0
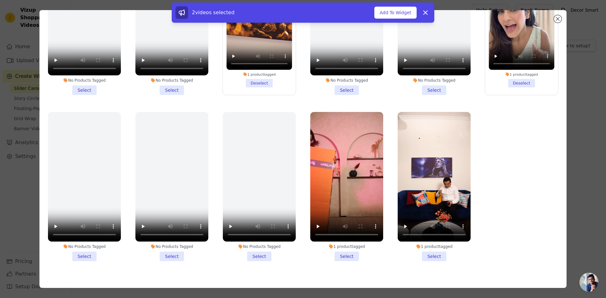
scroll to position [55, 0]
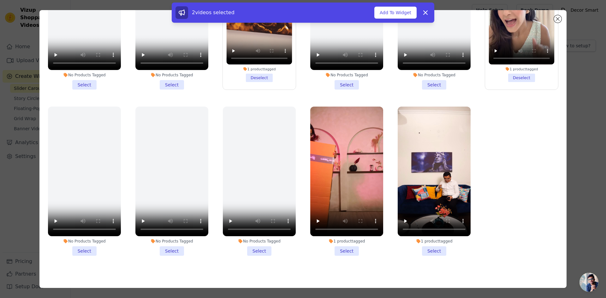
click at [422, 250] on li "1 product tagged Select" at bounding box center [434, 181] width 73 height 149
click at [0, 0] on input "1 product tagged Select" at bounding box center [0, 0] width 0 height 0
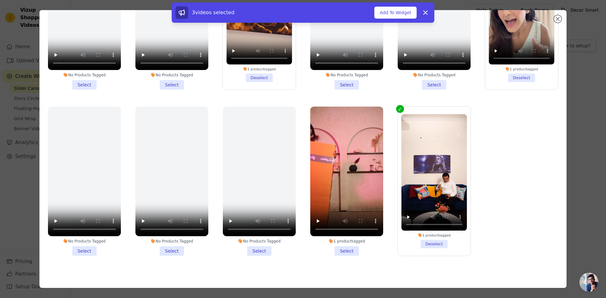
click at [347, 252] on div "1 product tagged Select" at bounding box center [347, 181] width 80 height 156
click at [384, 12] on button "Add To Widget" at bounding box center [396, 13] width 42 height 12
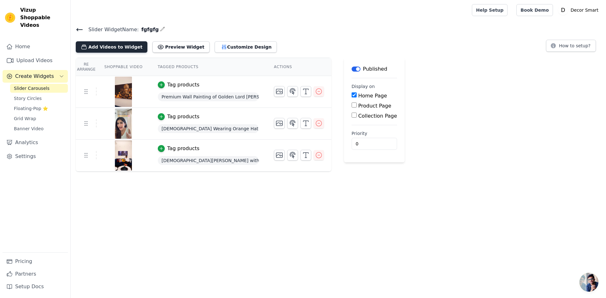
click at [112, 46] on button "Add Videos to Widget" at bounding box center [112, 46] width 72 height 11
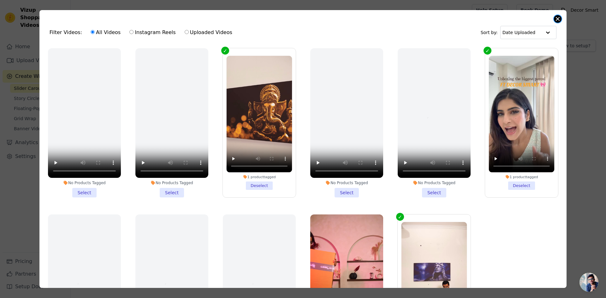
click at [560, 20] on button "Close modal" at bounding box center [558, 19] width 8 height 8
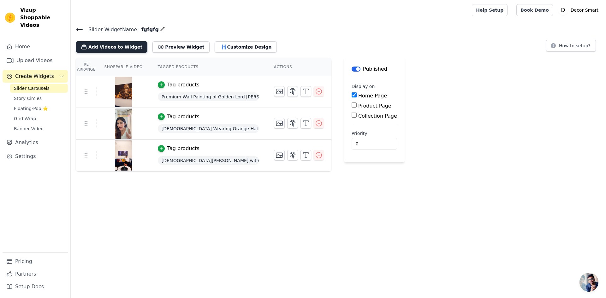
click at [121, 44] on button "Add Videos to Widget" at bounding box center [112, 46] width 72 height 11
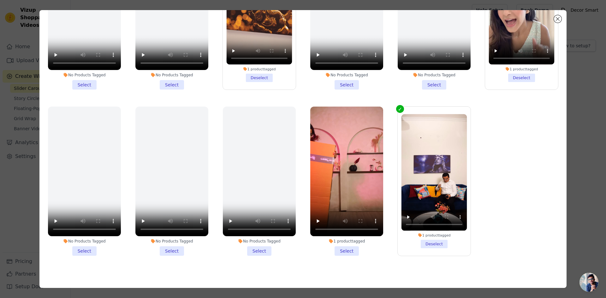
click at [338, 244] on li "1 product tagged Select" at bounding box center [346, 181] width 73 height 149
click at [0, 0] on input "1 product tagged Select" at bounding box center [0, 0] width 0 height 0
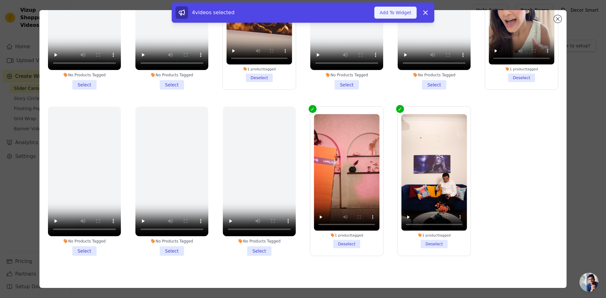
click at [394, 10] on button "Add To Widget" at bounding box center [396, 13] width 42 height 12
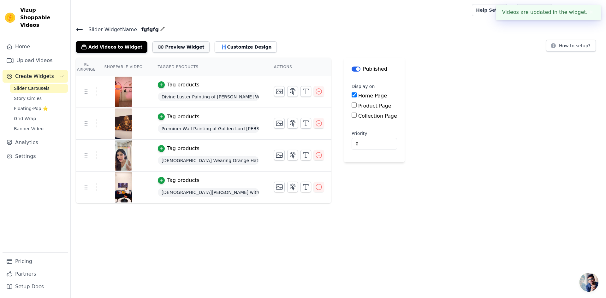
click at [172, 45] on button "Preview Widget" at bounding box center [181, 46] width 57 height 11
click at [173, 48] on button "Preview Widget" at bounding box center [181, 46] width 57 height 11
click at [222, 45] on button "Customize Design" at bounding box center [246, 46] width 62 height 11
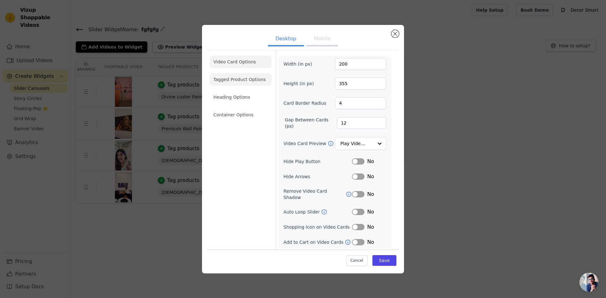
click at [239, 82] on li "Tagged Product Options" at bounding box center [241, 79] width 62 height 13
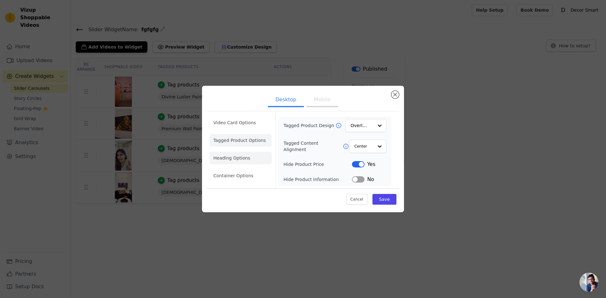
click at [236, 155] on li "Heading Options" at bounding box center [241, 158] width 62 height 13
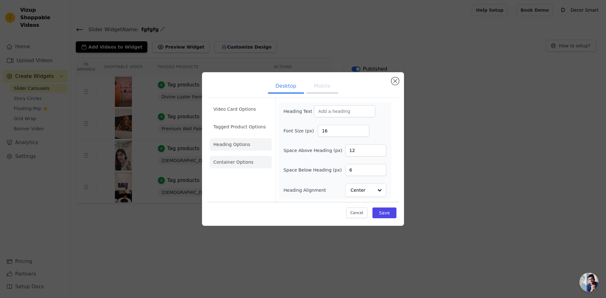
click at [233, 159] on li "Container Options" at bounding box center [241, 162] width 62 height 13
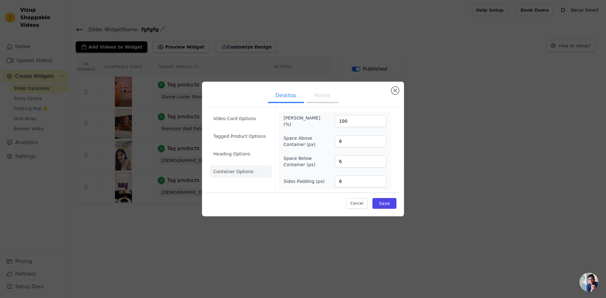
click at [320, 99] on button "Mobile" at bounding box center [323, 96] width 32 height 14
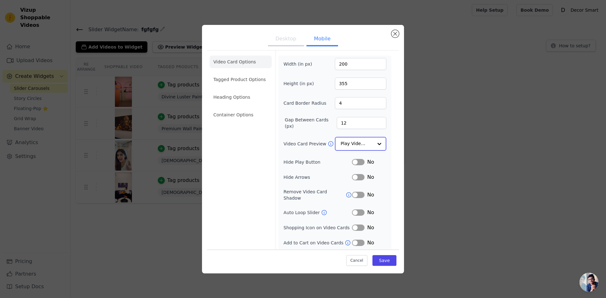
click at [359, 146] on input "Video Card Preview" at bounding box center [357, 144] width 33 height 13
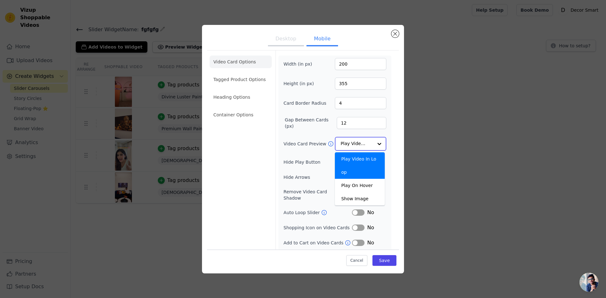
click at [359, 146] on input "Video Card Preview" at bounding box center [357, 144] width 33 height 13
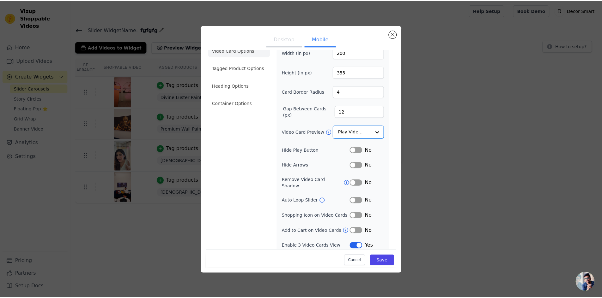
scroll to position [11, 0]
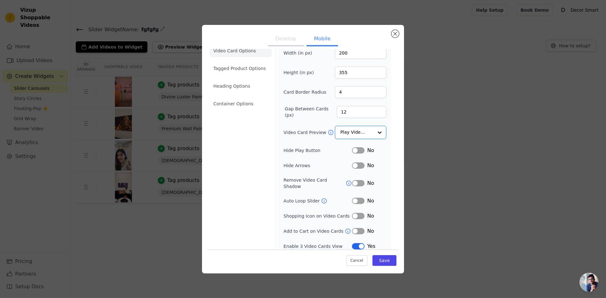
click at [354, 151] on button "Label" at bounding box center [358, 150] width 13 height 6
click at [385, 259] on button "Save" at bounding box center [385, 261] width 24 height 11
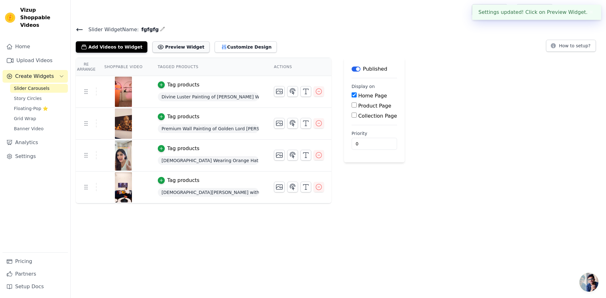
click at [165, 45] on button "Preview Widget" at bounding box center [181, 46] width 57 height 11
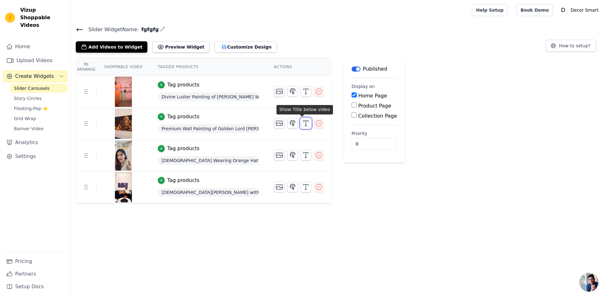
click at [304, 121] on icon "button" at bounding box center [306, 124] width 8 height 8
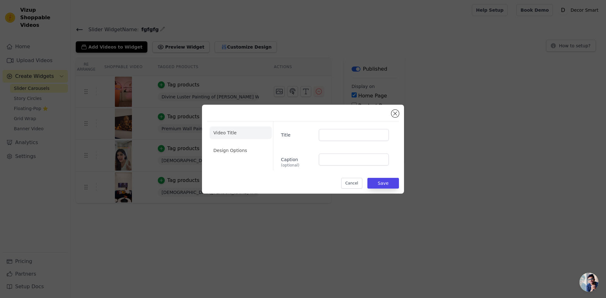
click at [391, 114] on div "Video Title Design Options Title Caption (optional) Cancel Save" at bounding box center [303, 149] width 192 height 79
click at [396, 112] on button "Close modal" at bounding box center [396, 114] width 8 height 8
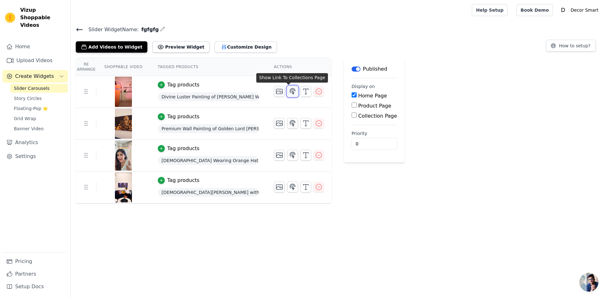
click at [293, 93] on button "button" at bounding box center [292, 91] width 11 height 11
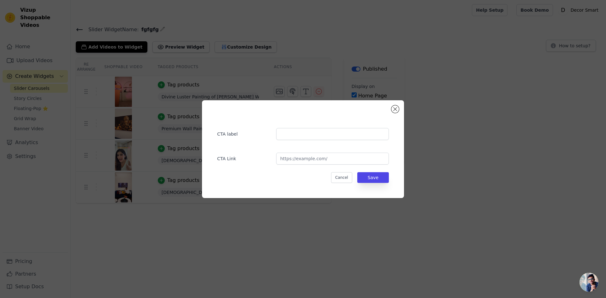
click at [400, 108] on div "CTA label CTA Link Cancel Save" at bounding box center [303, 149] width 202 height 98
click at [395, 109] on button "Close modal" at bounding box center [396, 109] width 8 height 8
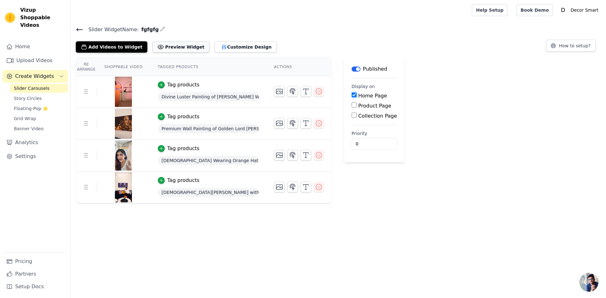
click at [165, 49] on button "Preview Widget" at bounding box center [181, 46] width 57 height 11
drag, startPoint x: 241, startPoint y: 56, endPoint x: 237, endPoint y: 50, distance: 6.8
click at [240, 56] on div "Slider Widget Name: fgfgfg Add Videos to Widget Preview Widget Customize Design…" at bounding box center [339, 114] width 536 height 178
click at [237, 50] on button "Customize Design" at bounding box center [246, 46] width 62 height 11
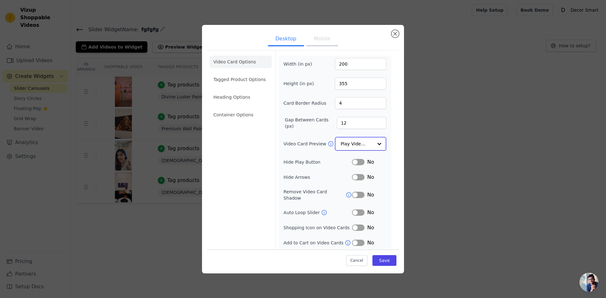
click at [352, 145] on input "Video Card Preview" at bounding box center [357, 144] width 33 height 13
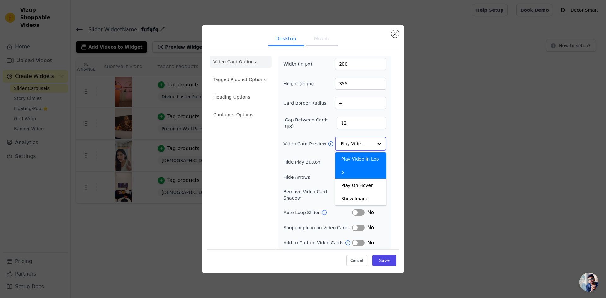
click at [359, 158] on div "Play Video In Loop" at bounding box center [360, 166] width 51 height 27
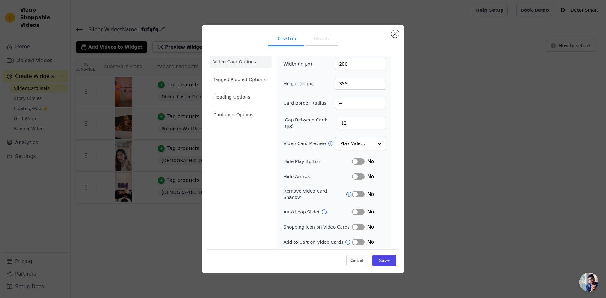
click at [249, 68] on li "Video Card Options" at bounding box center [241, 62] width 62 height 13
click at [254, 84] on li "Tagged Product Options" at bounding box center [241, 79] width 62 height 13
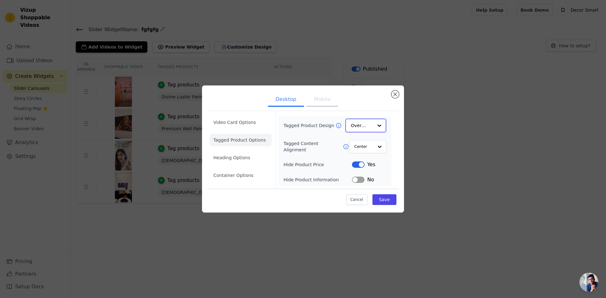
click at [370, 132] on div "Overlay" at bounding box center [366, 126] width 41 height 14
click at [370, 131] on input "Tagged Product Design" at bounding box center [362, 125] width 22 height 13
click at [252, 162] on li "Heading Options" at bounding box center [241, 158] width 62 height 13
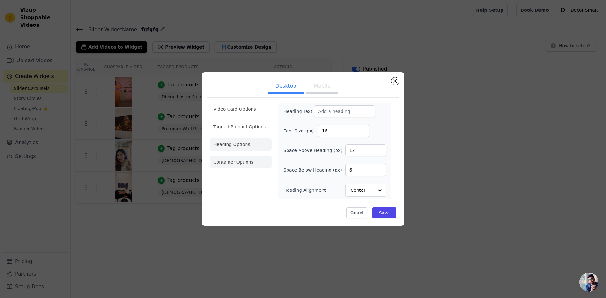
click at [240, 158] on li "Container Options" at bounding box center [241, 162] width 62 height 13
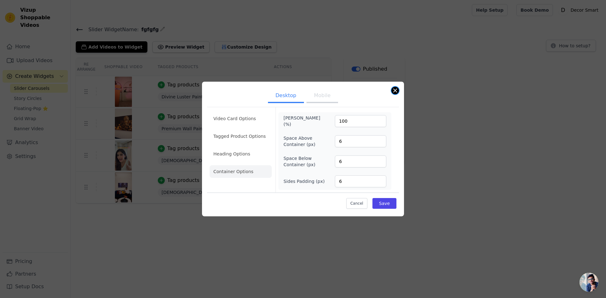
click at [393, 90] on button "Close modal" at bounding box center [396, 91] width 8 height 8
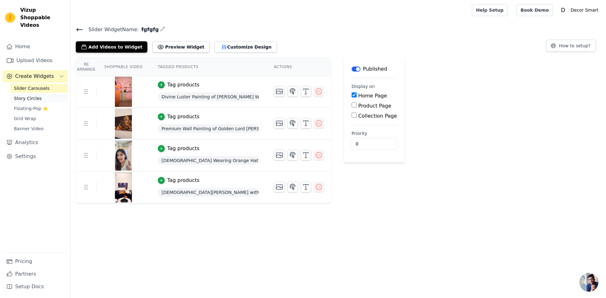
click at [35, 94] on link "Story Circles" at bounding box center [39, 98] width 58 height 9
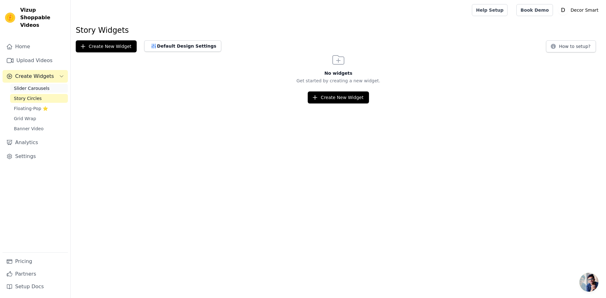
click at [36, 85] on span "Slider Carousels" at bounding box center [32, 88] width 36 height 6
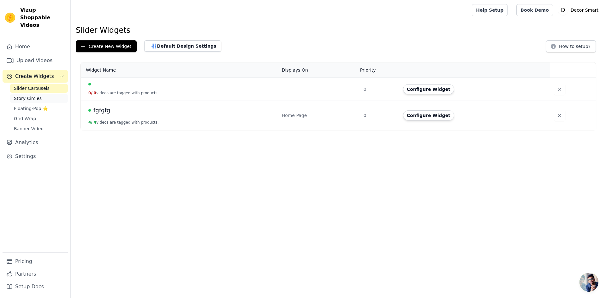
click at [43, 94] on link "Story Circles" at bounding box center [39, 98] width 58 height 9
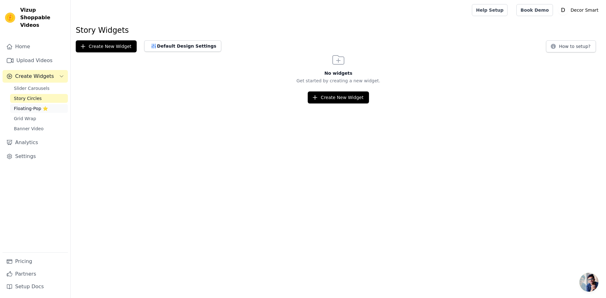
click at [34, 105] on span "Floating-Pop ⭐" at bounding box center [31, 108] width 34 height 6
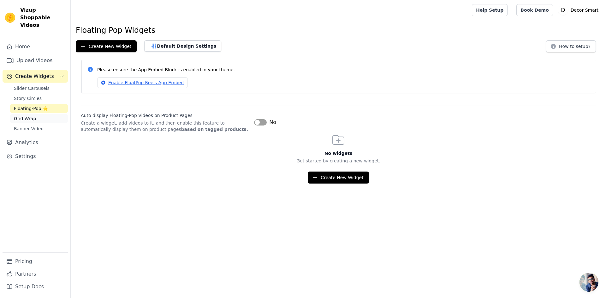
click at [29, 116] on span "Grid Wrap" at bounding box center [25, 119] width 22 height 6
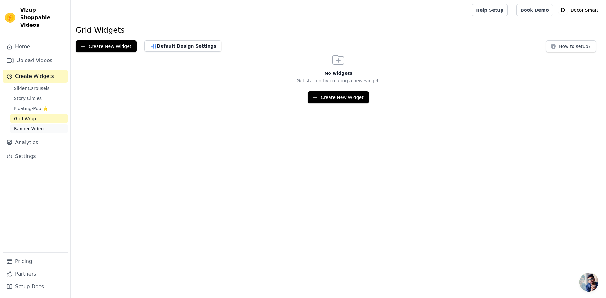
click at [32, 126] on span "Banner Video" at bounding box center [29, 129] width 30 height 6
click at [42, 105] on span "Floating-Pop ⭐" at bounding box center [31, 108] width 34 height 6
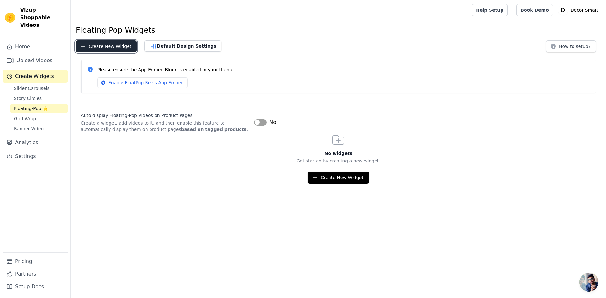
click at [108, 48] on button "Create New Widget" at bounding box center [106, 46] width 61 height 12
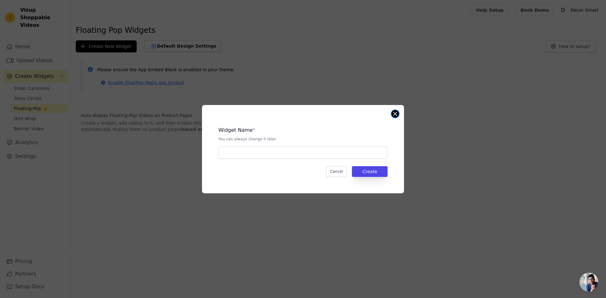
click at [396, 113] on button "Close modal" at bounding box center [396, 114] width 8 height 8
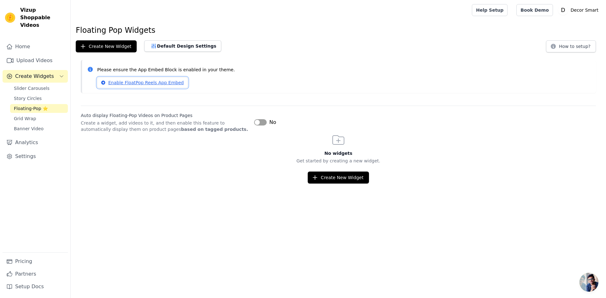
click at [127, 85] on link "Enable FloatPop Reels App Embed" at bounding box center [142, 82] width 91 height 11
click at [178, 46] on button "Default Design Settings" at bounding box center [182, 45] width 77 height 11
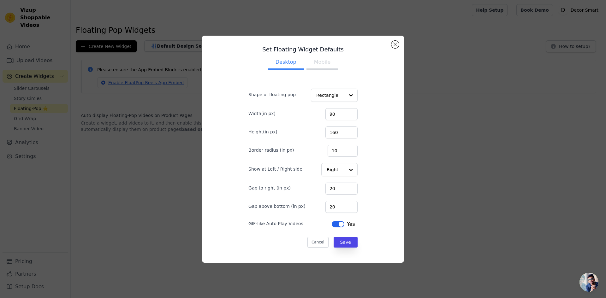
click at [392, 41] on div "Set Floating Widget Defaults Desktop Mobile Shape of floating pop Rectangle Wid…" at bounding box center [303, 149] width 192 height 217
drag, startPoint x: 395, startPoint y: 41, endPoint x: 394, endPoint y: 37, distance: 4.5
click at [396, 41] on button "Close modal" at bounding box center [396, 45] width 8 height 8
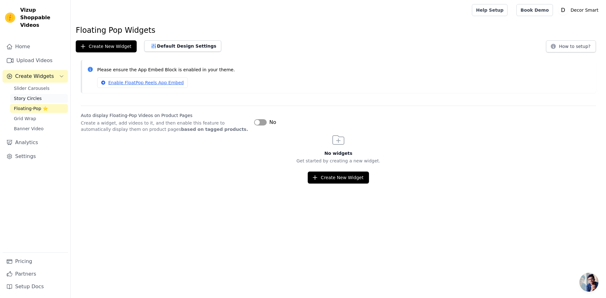
click at [29, 95] on span "Story Circles" at bounding box center [28, 98] width 28 height 6
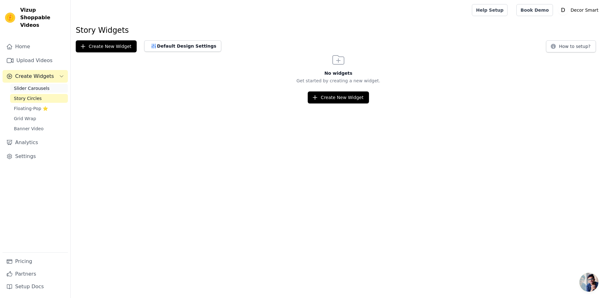
click at [29, 85] on span "Slider Carousels" at bounding box center [32, 88] width 36 height 6
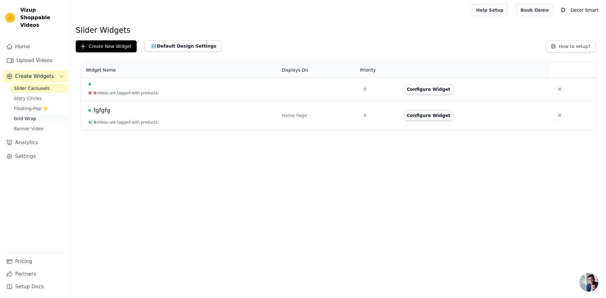
click at [34, 114] on link "Grid Wrap" at bounding box center [39, 118] width 58 height 9
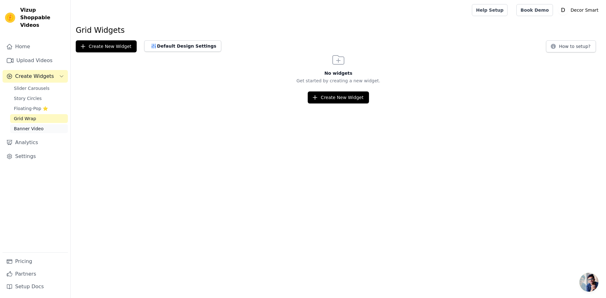
click at [37, 126] on span "Banner Video" at bounding box center [29, 129] width 30 height 6
click at [37, 136] on link "Analytics" at bounding box center [35, 142] width 65 height 13
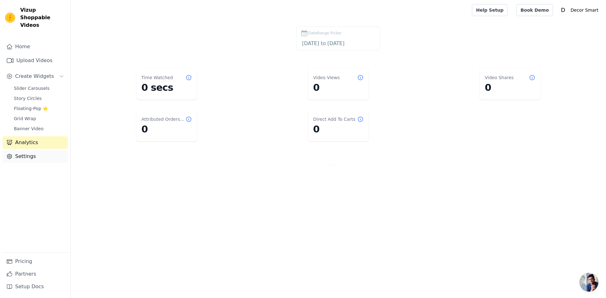
click at [37, 150] on link "Settings" at bounding box center [35, 156] width 65 height 13
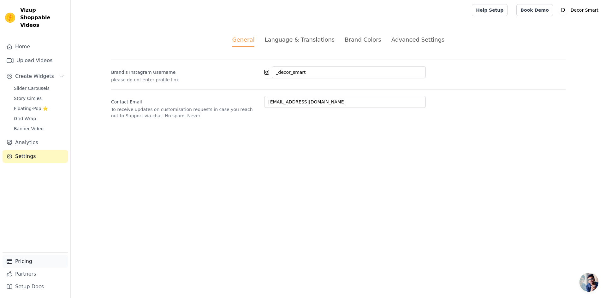
click at [34, 265] on link "Pricing" at bounding box center [35, 262] width 65 height 13
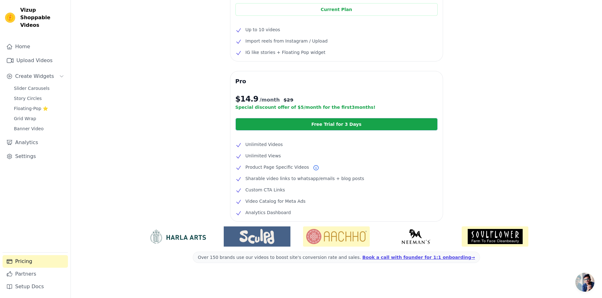
scroll to position [69, 0]
click at [28, 275] on link "Partners" at bounding box center [35, 274] width 65 height 13
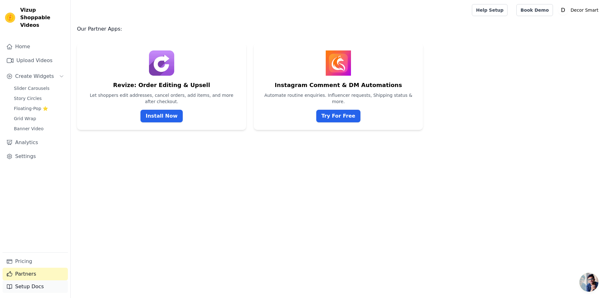
click at [51, 286] on link "Setup Docs" at bounding box center [35, 287] width 65 height 13
